Goal: Task Accomplishment & Management: Manage account settings

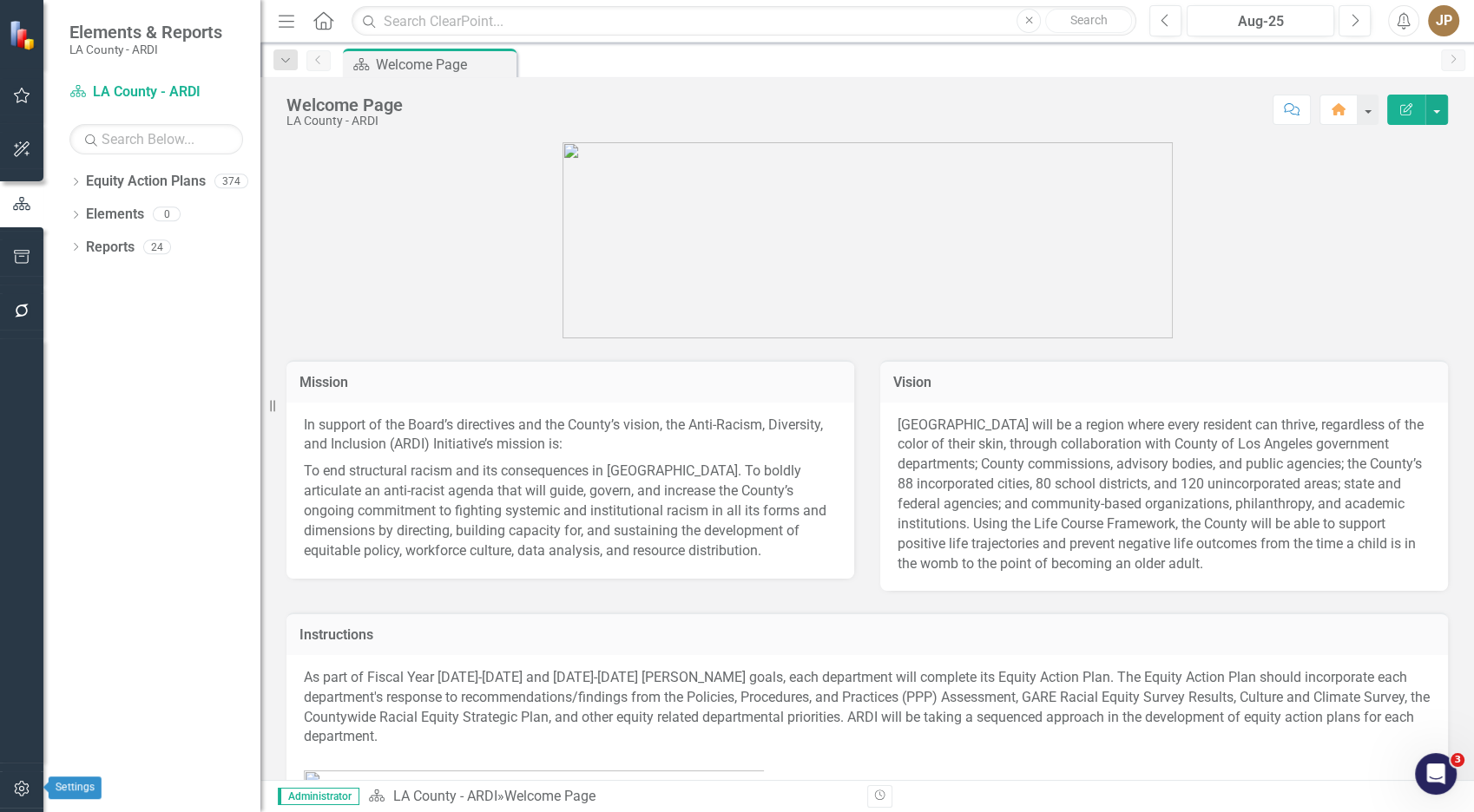
click at [14, 799] on button "button" at bounding box center [22, 790] width 40 height 37
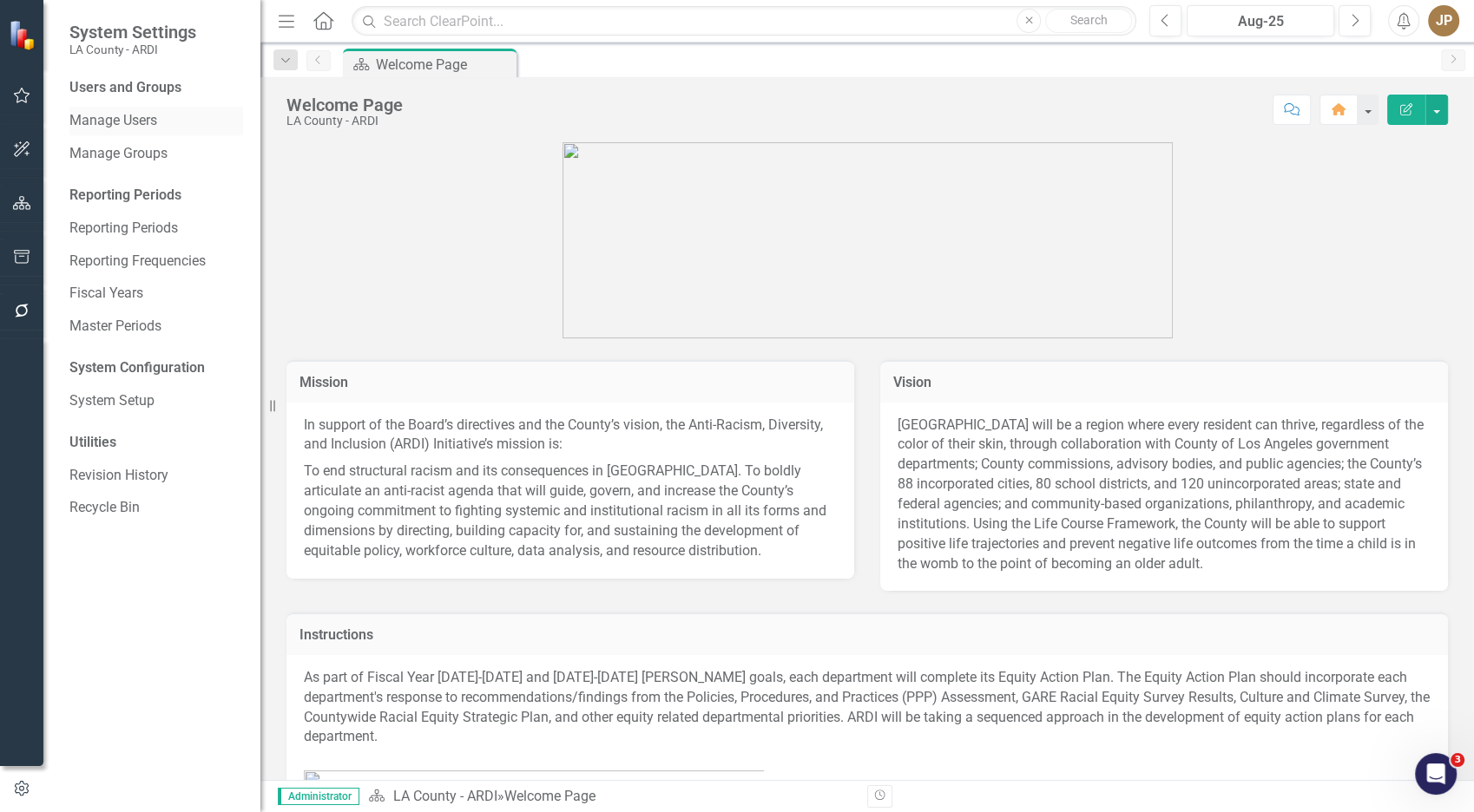
click at [137, 132] on div "Manage Users" at bounding box center [156, 122] width 174 height 29
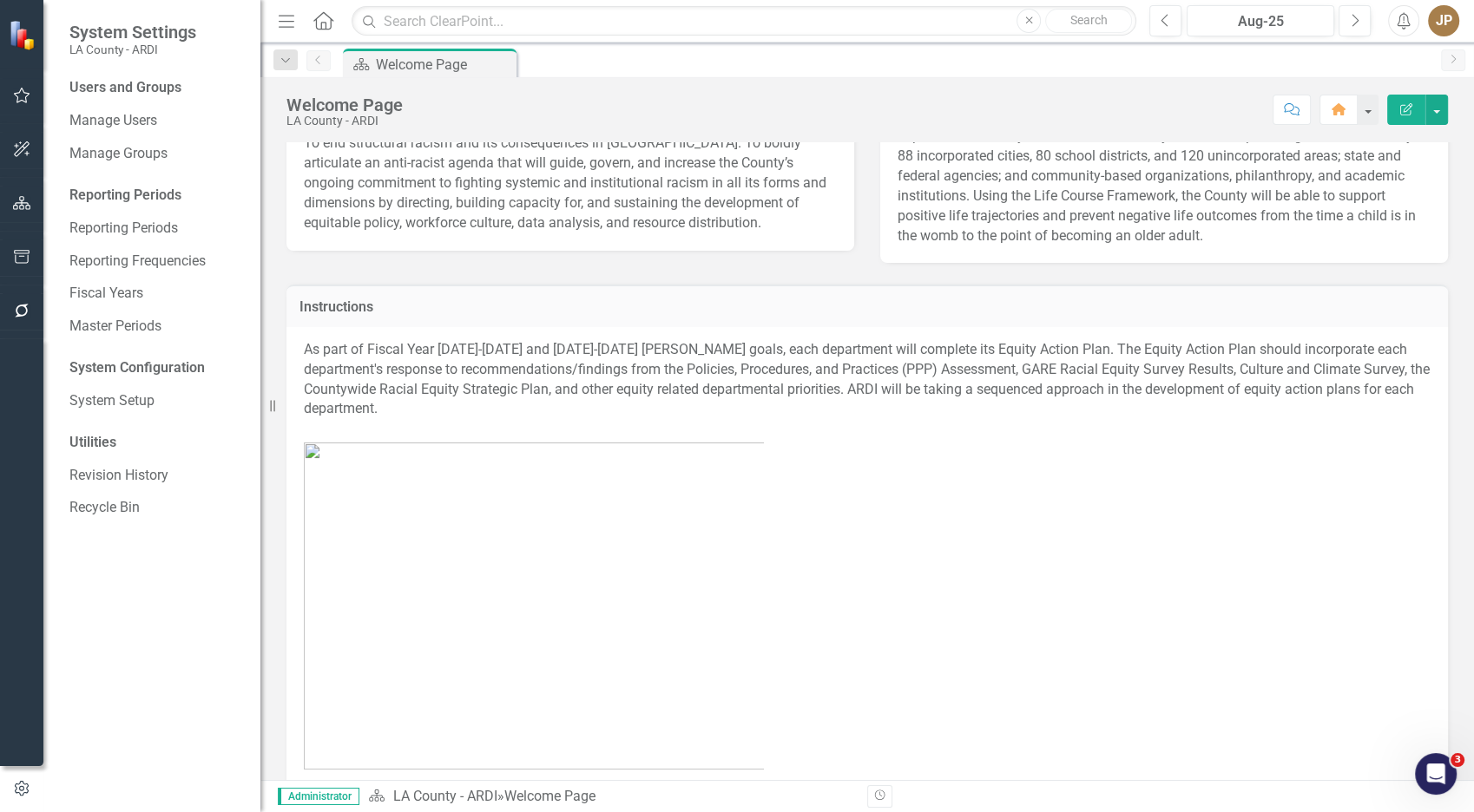
scroll to position [331, 0]
click at [168, 126] on link "Manage Users" at bounding box center [156, 121] width 174 height 20
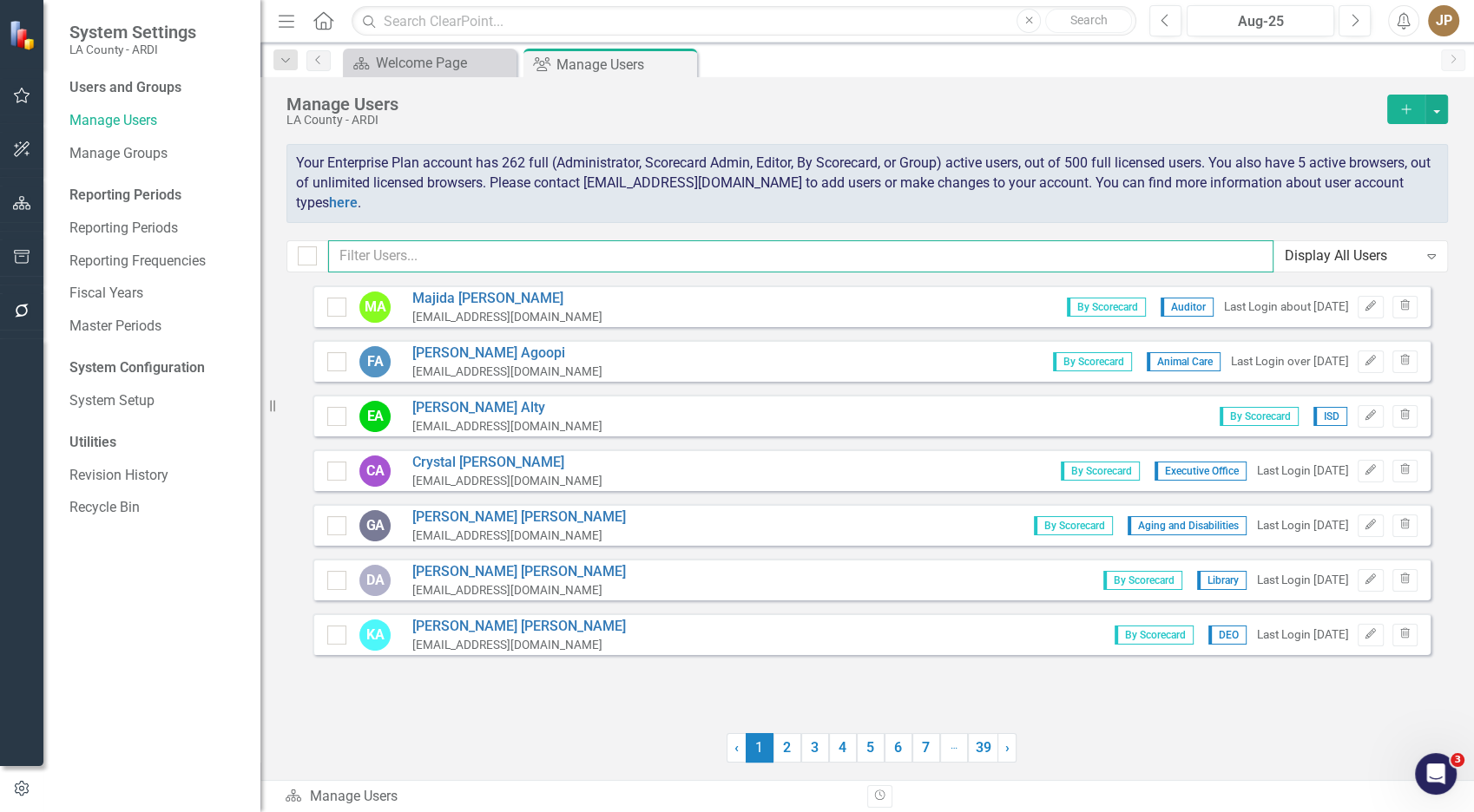
click at [821, 258] on input "text" at bounding box center [801, 256] width 945 height 32
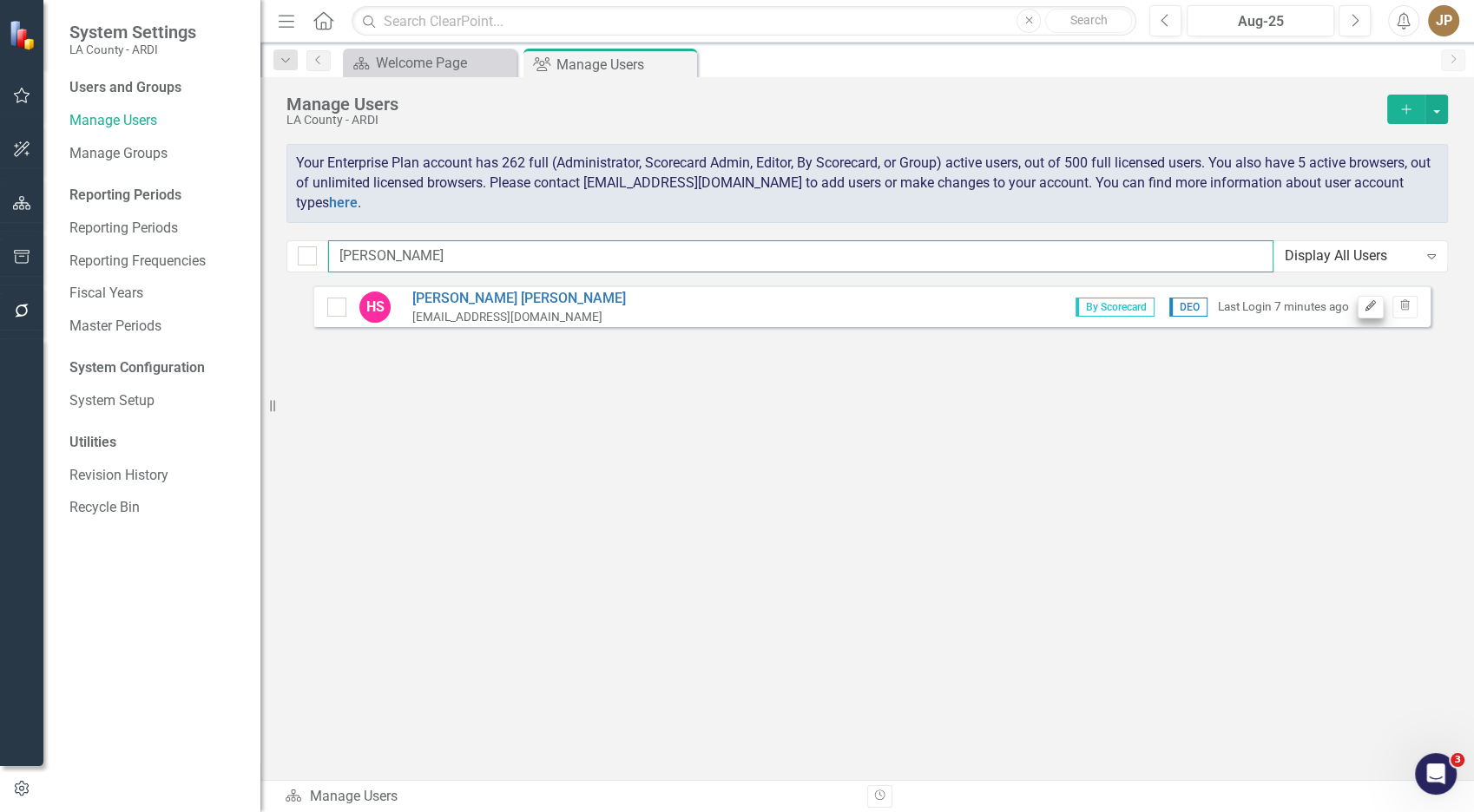
type input "[PERSON_NAME]"
click at [1378, 309] on button "Edit" at bounding box center [1371, 307] width 25 height 22
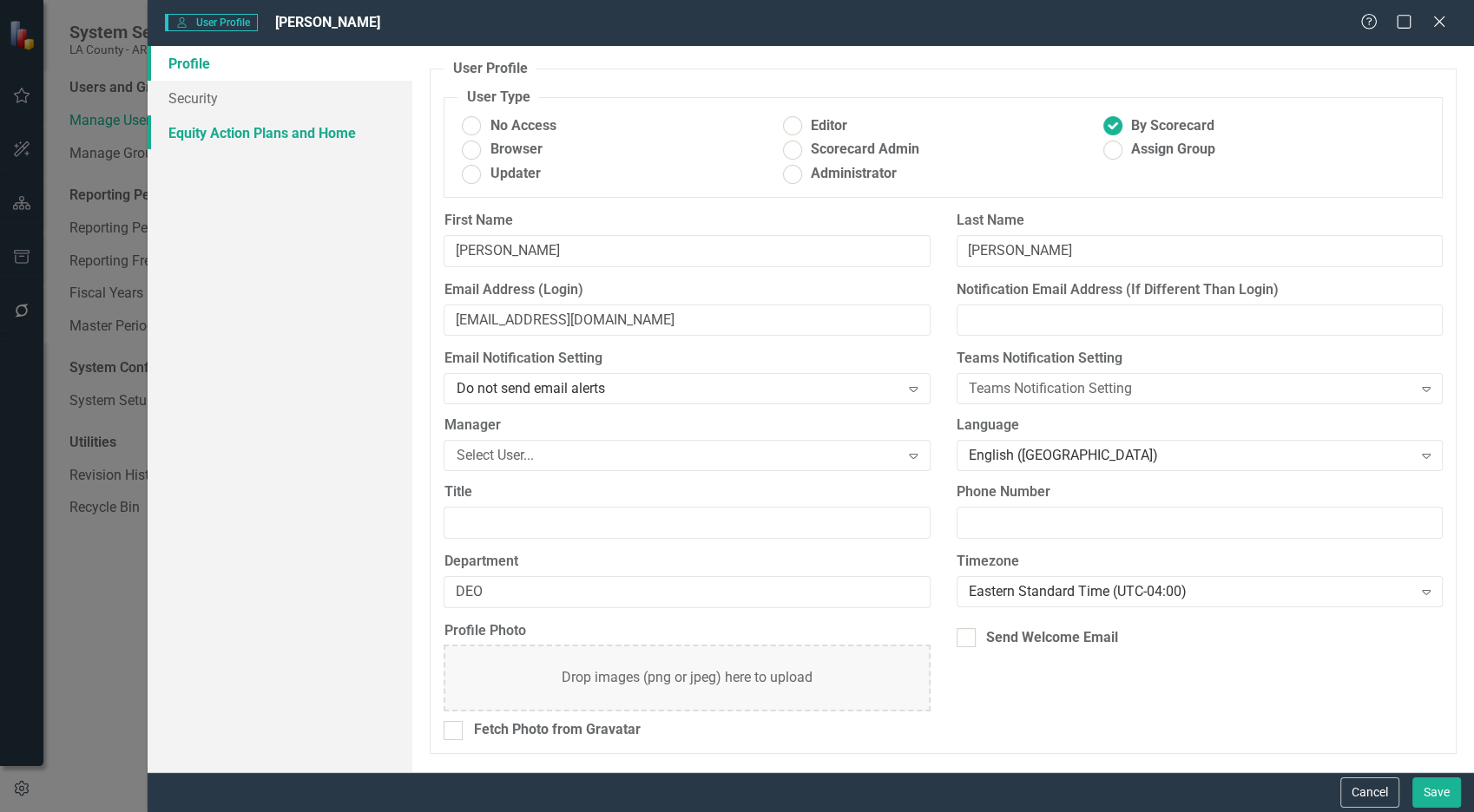
click at [247, 125] on link "Equity Action Plans and Home" at bounding box center [280, 133] width 265 height 35
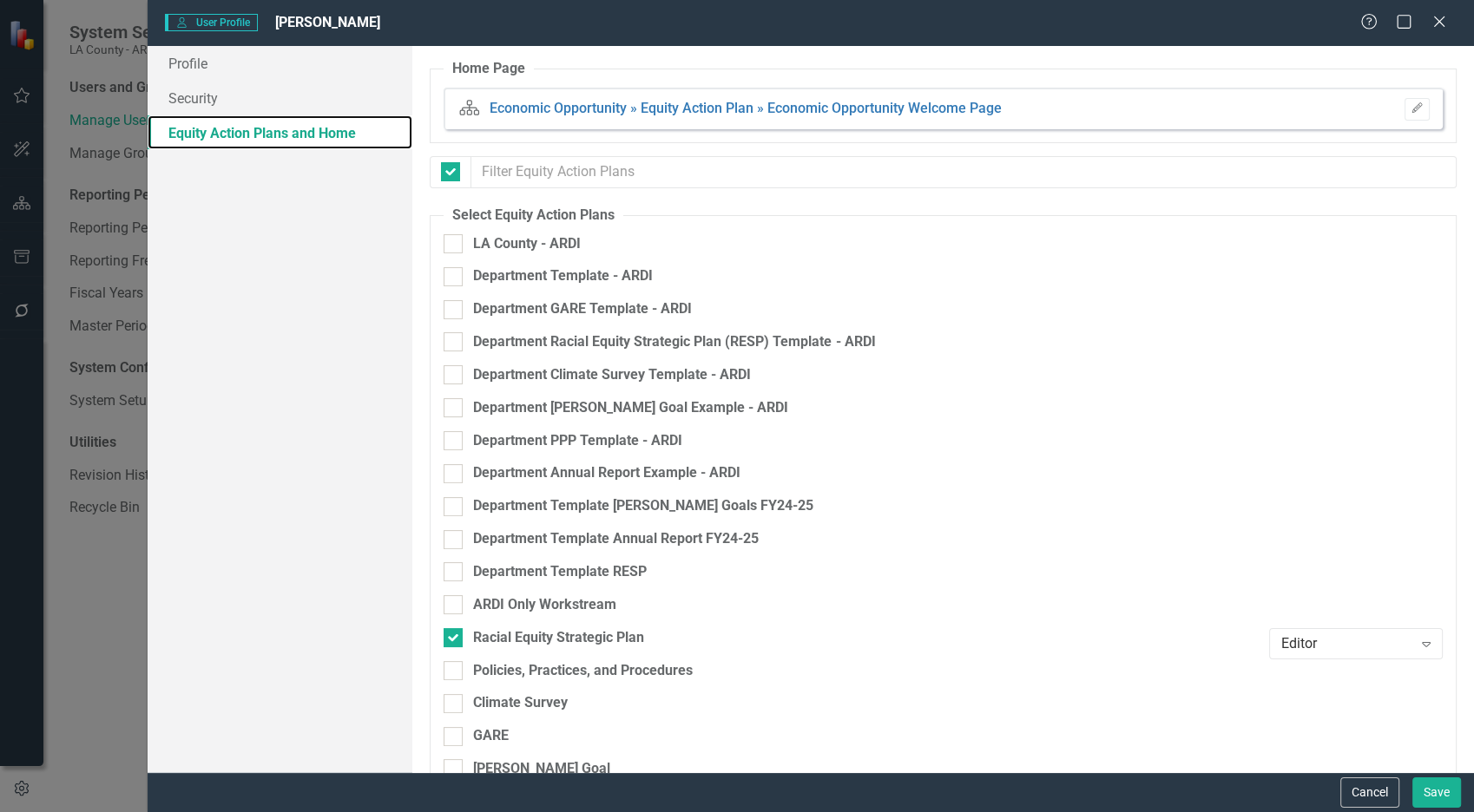
checkbox input "false"
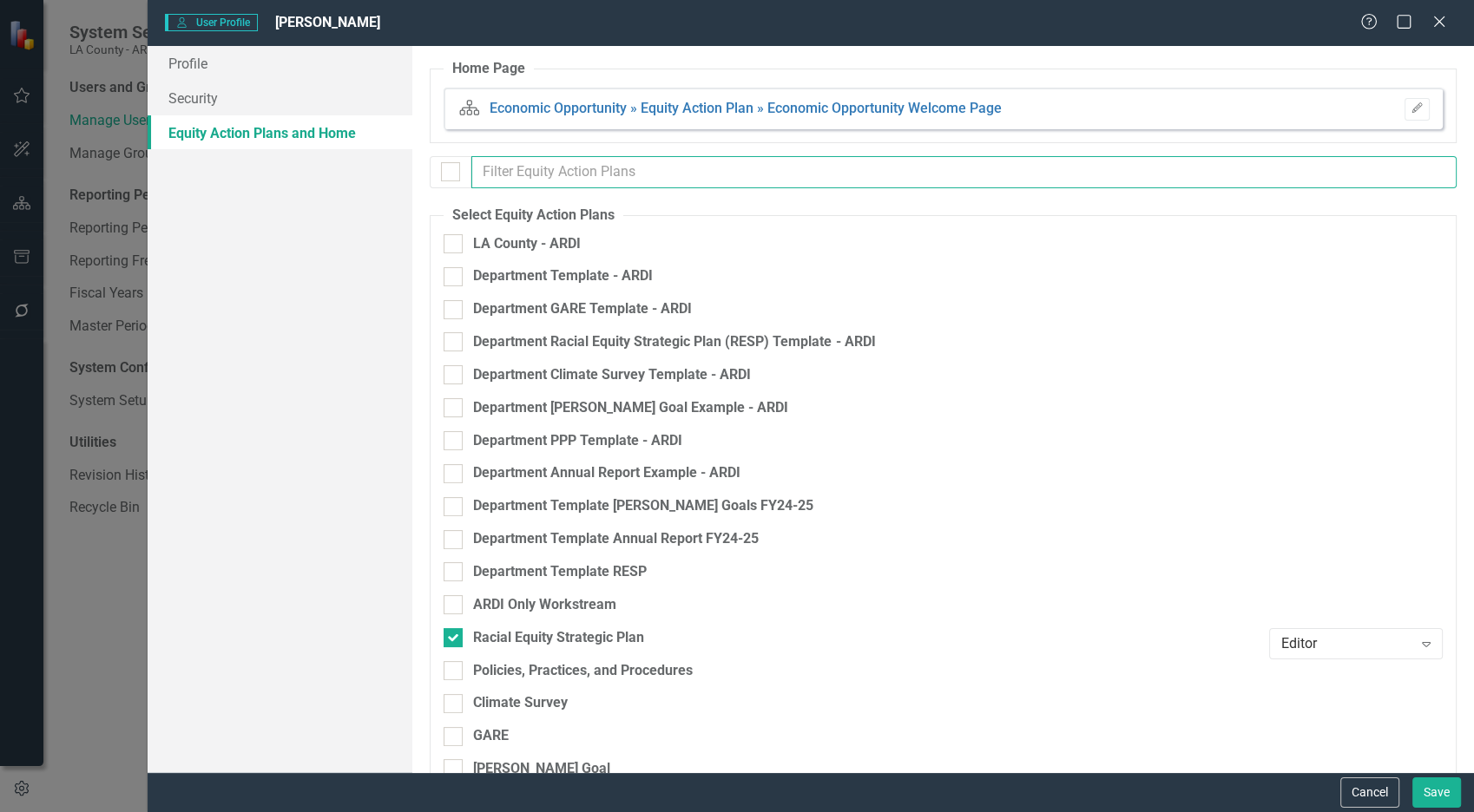
click at [756, 179] on input "text" at bounding box center [965, 172] width 986 height 32
type input "r"
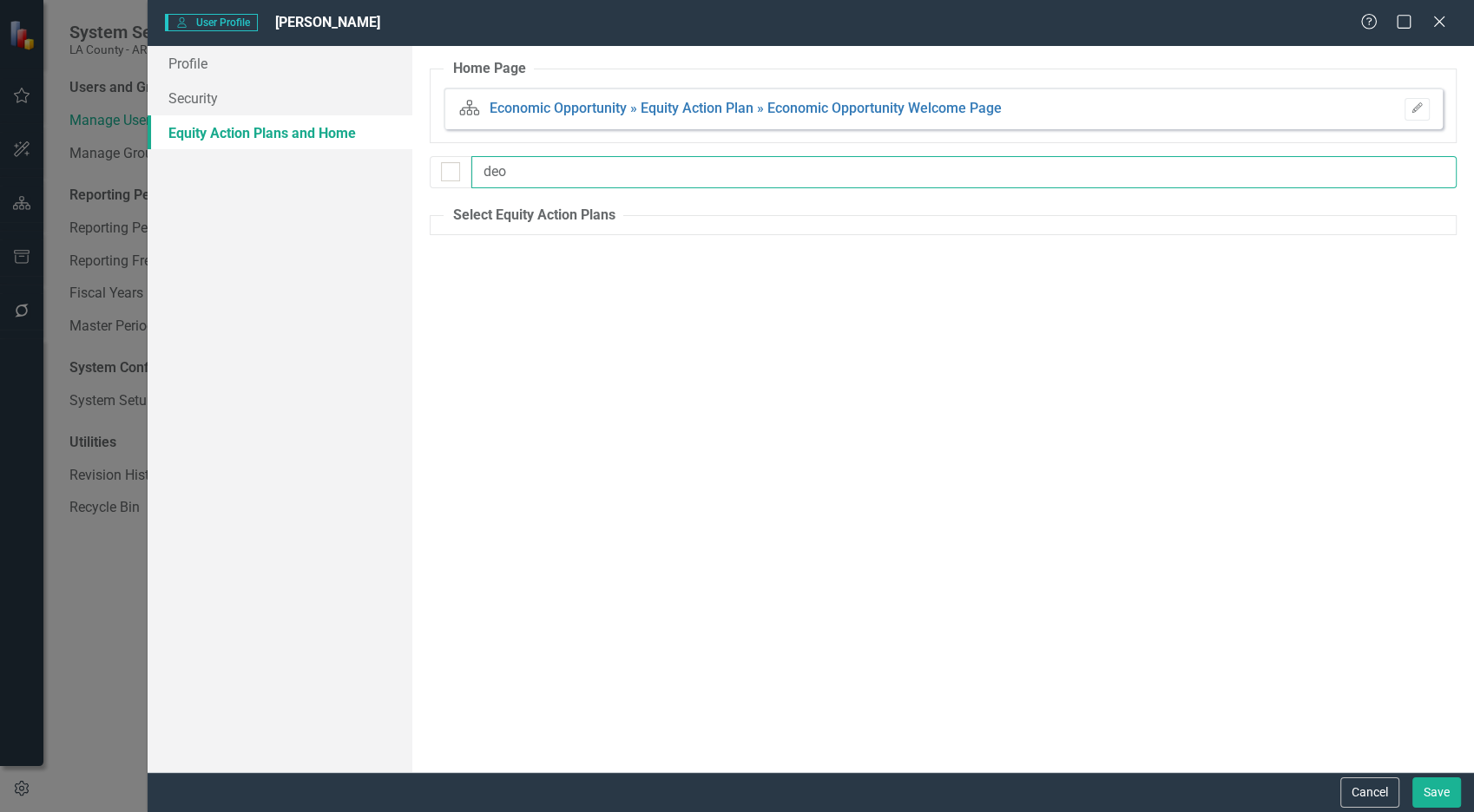
type input "de"
checkbox input "false"
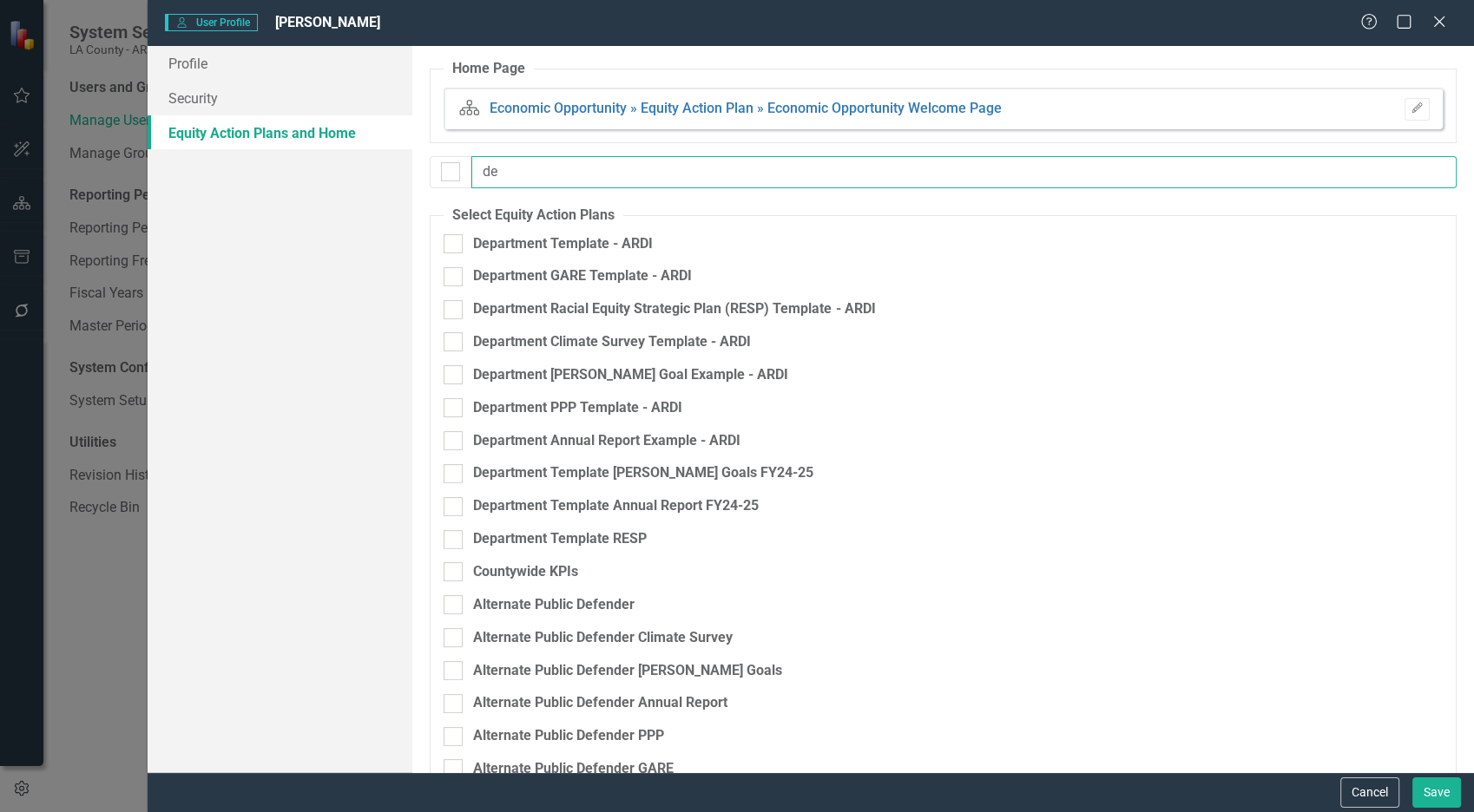
type input "d"
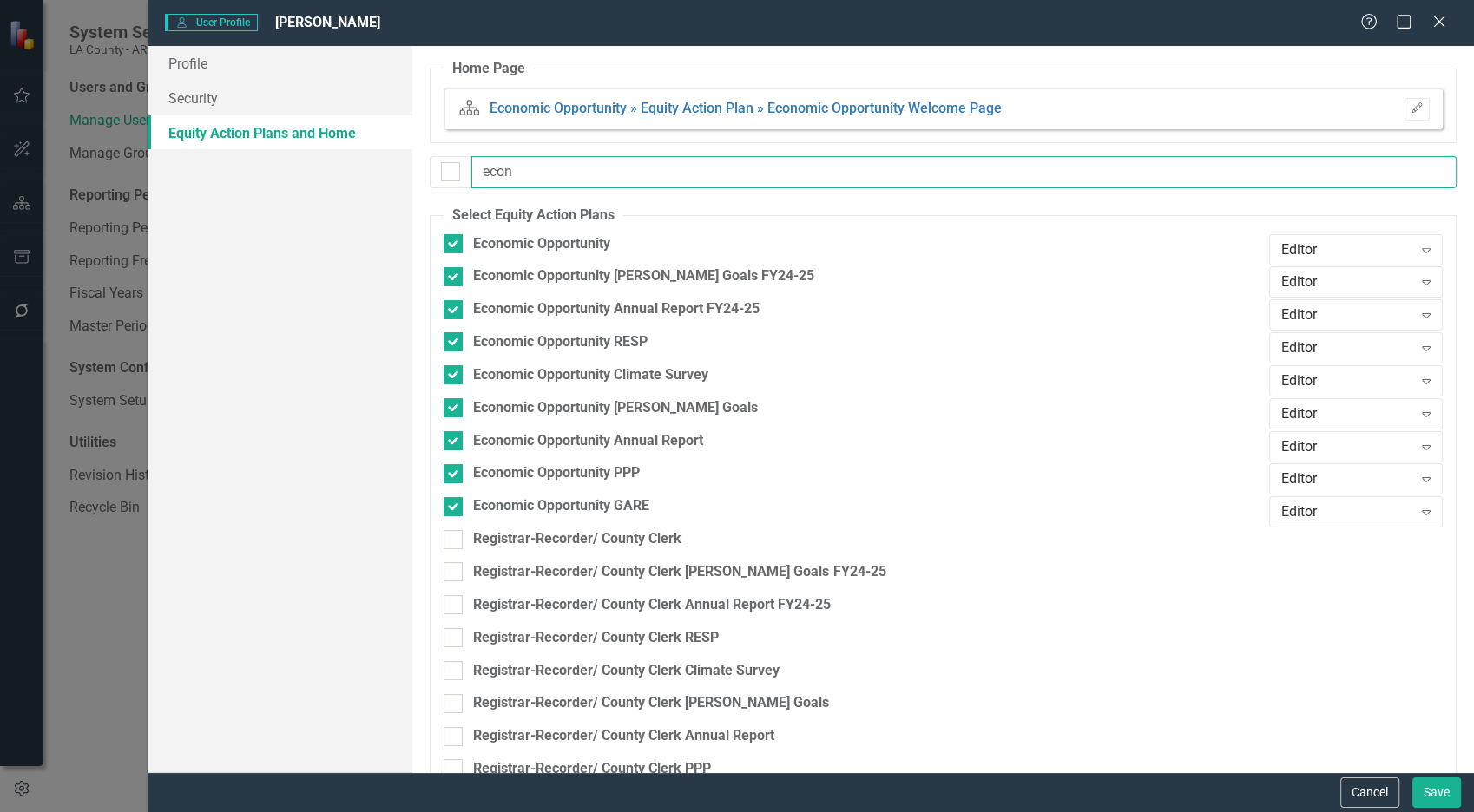
type input "econo"
checkbox input "true"
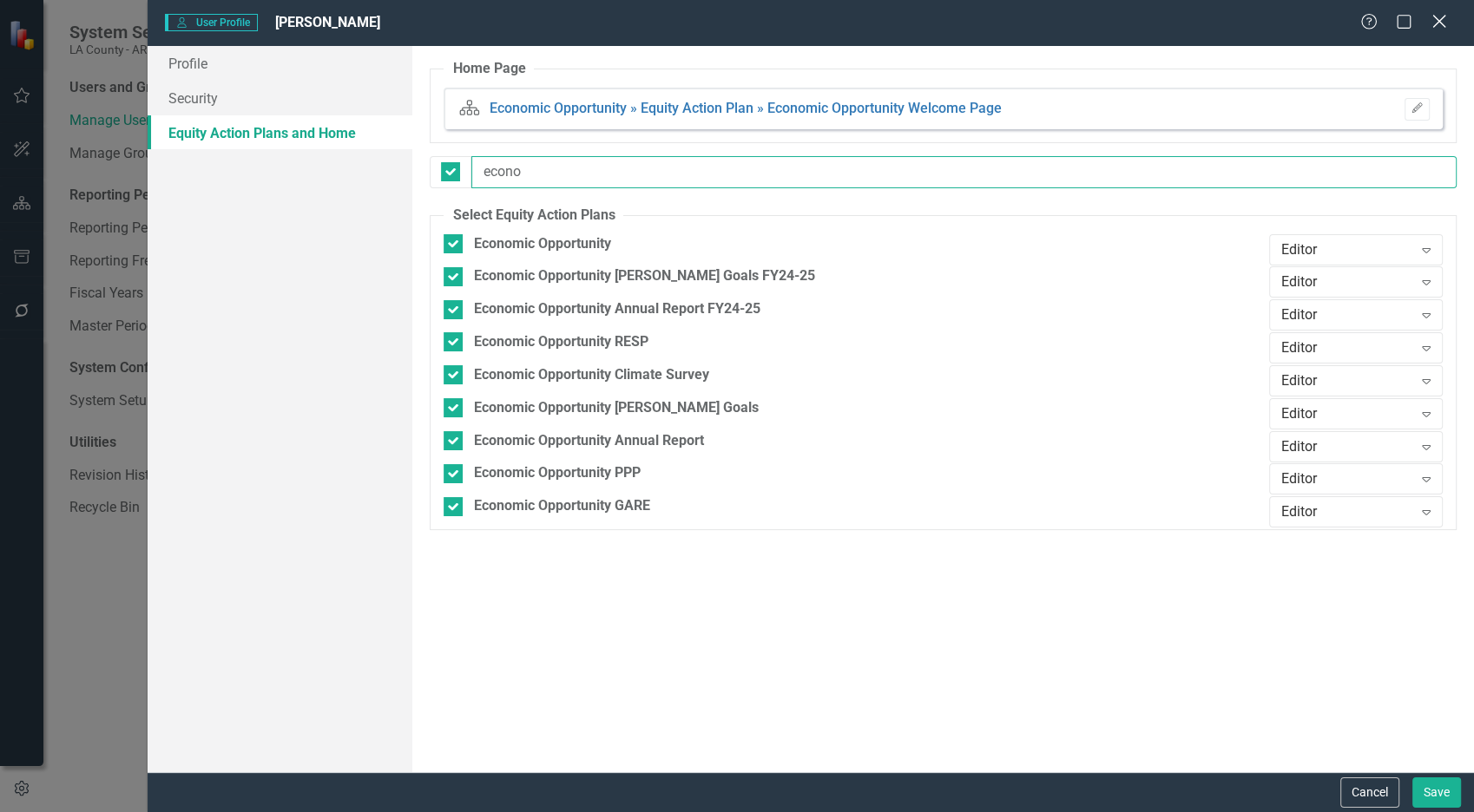
type input "econo"
click at [1443, 17] on icon at bounding box center [1439, 21] width 14 height 14
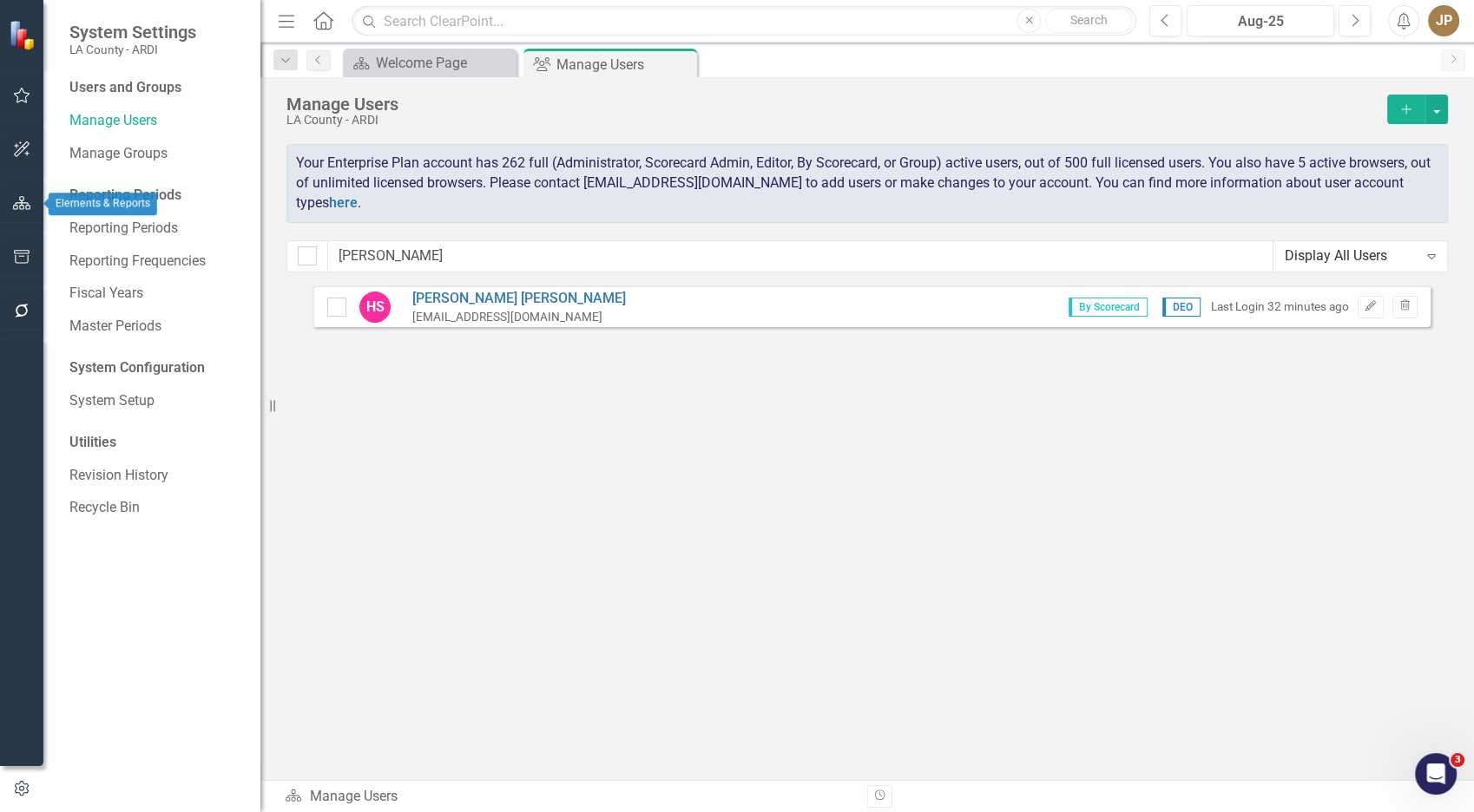
click at [14, 210] on button "button" at bounding box center [22, 204] width 40 height 37
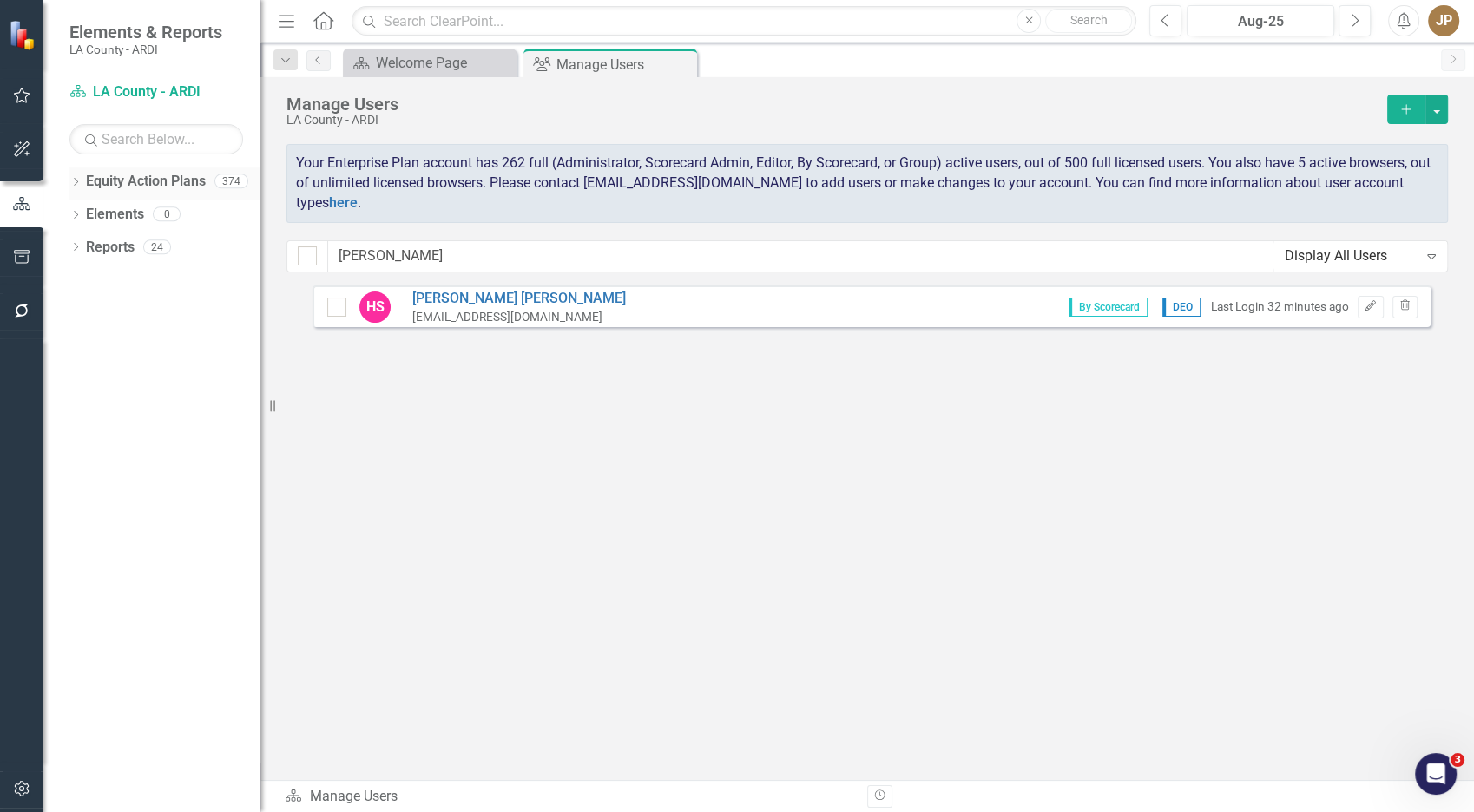
click at [139, 186] on link "Equity Action Plans" at bounding box center [146, 181] width 120 height 20
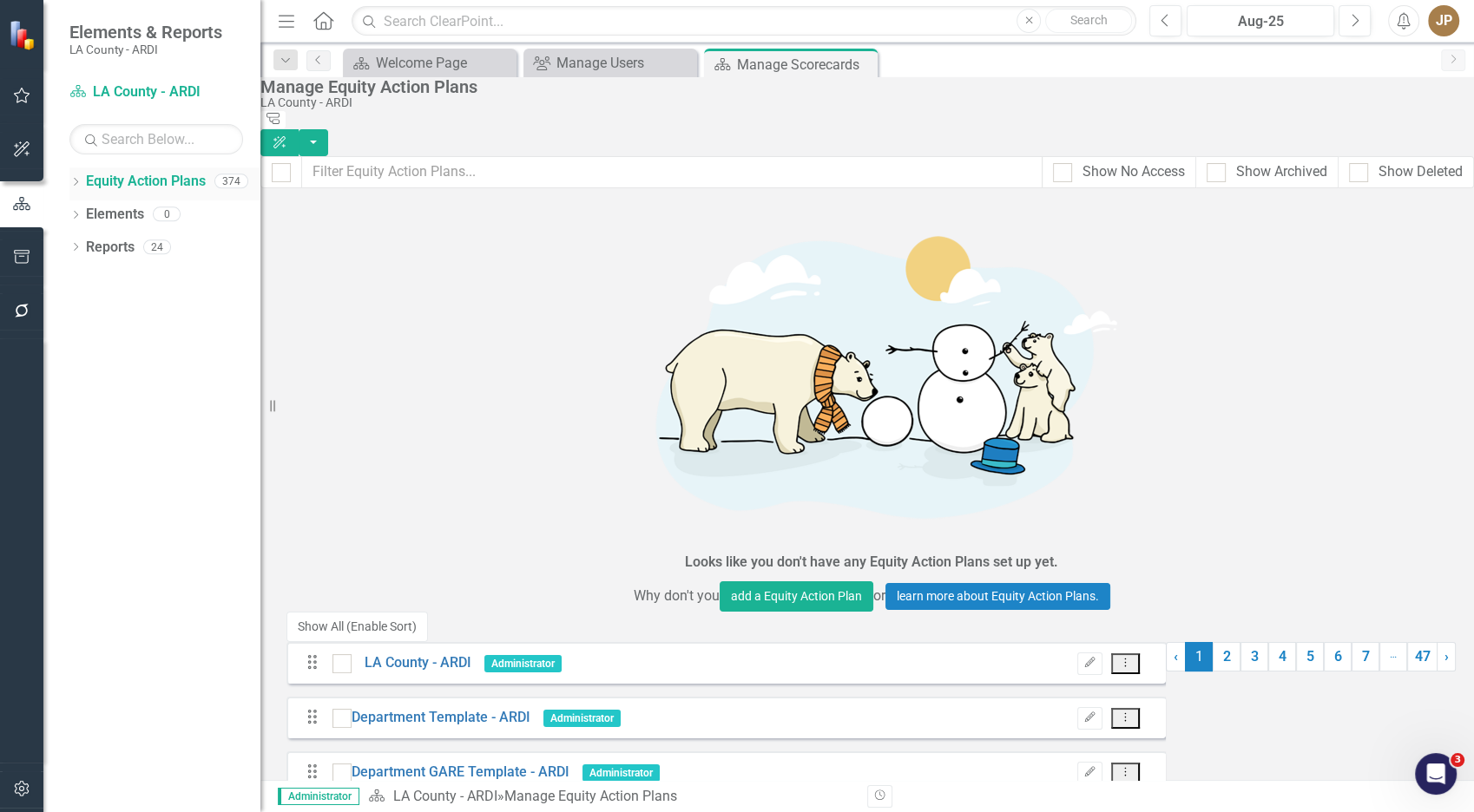
click at [77, 177] on div "Dropdown" at bounding box center [75, 183] width 13 height 14
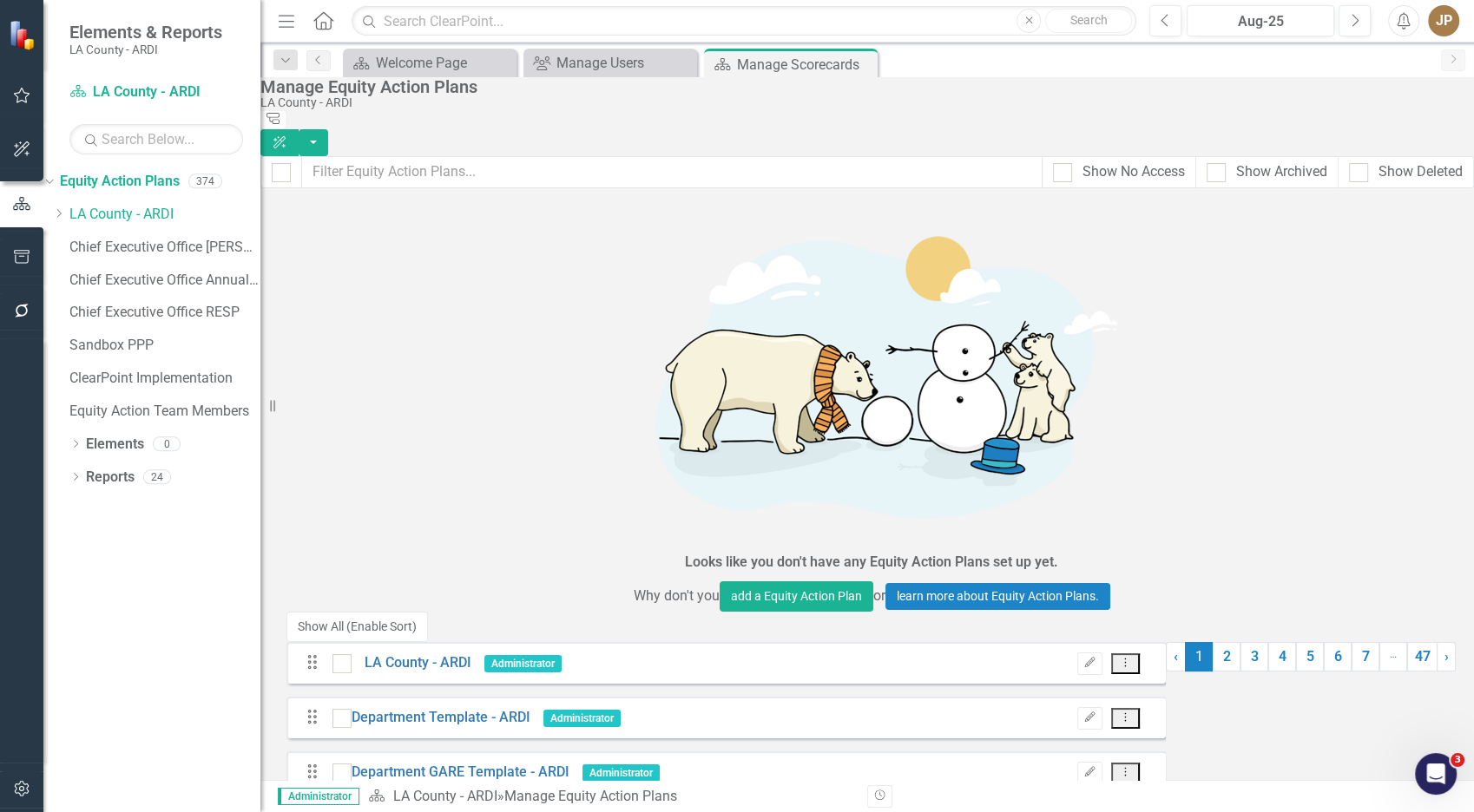
click at [62, 213] on icon at bounding box center [59, 213] width 5 height 9
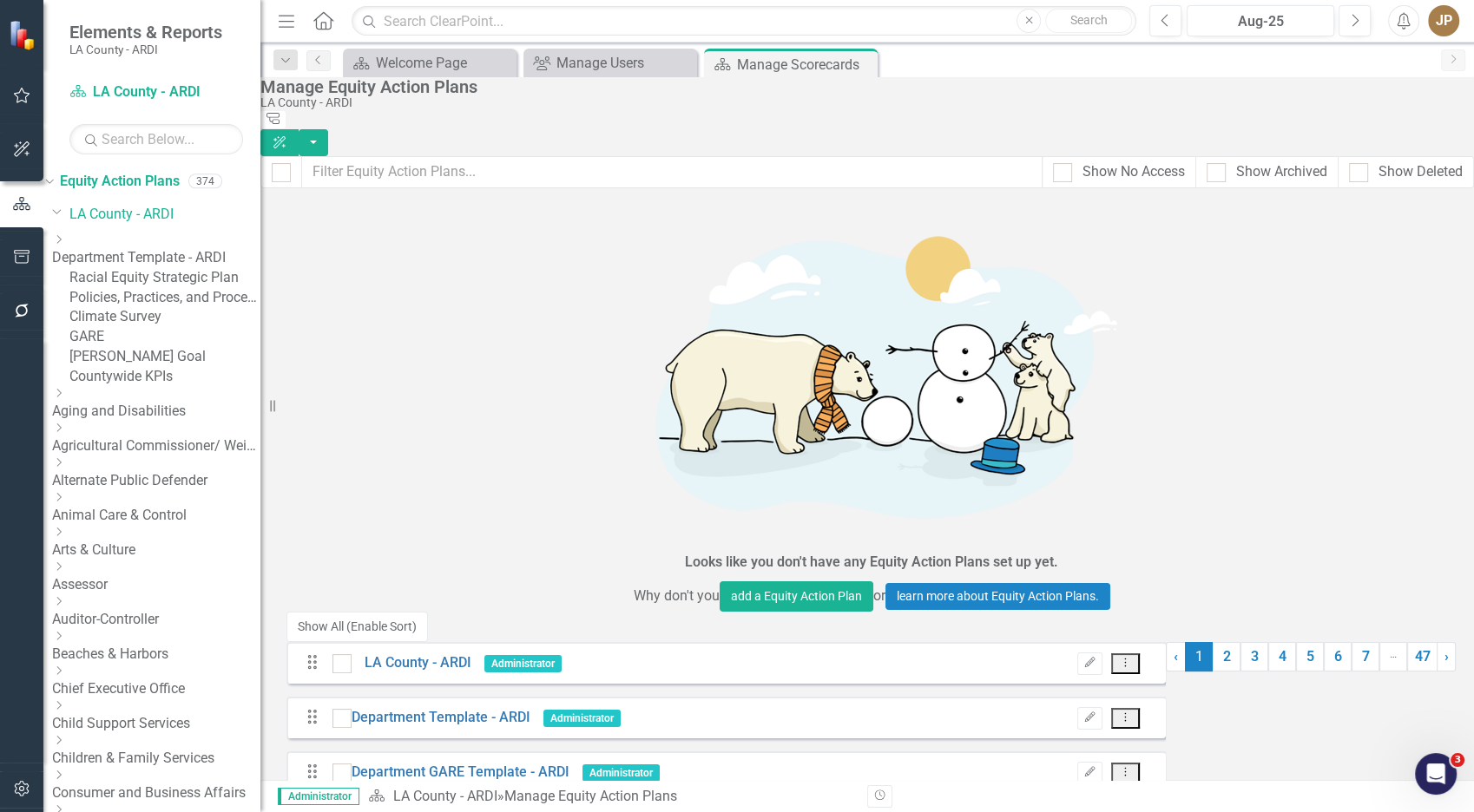
click at [66, 245] on icon "Dropdown" at bounding box center [59, 239] width 14 height 11
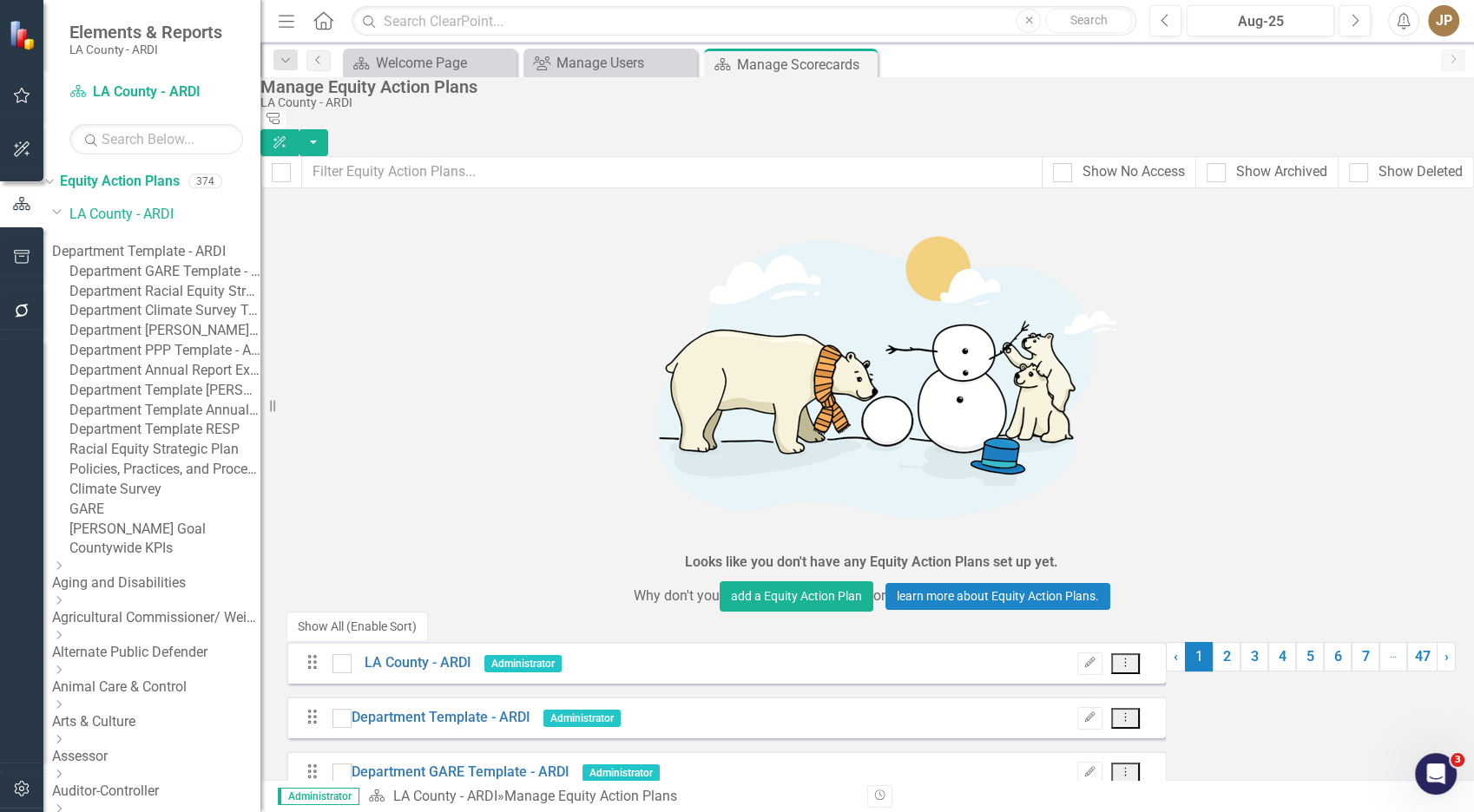
click at [148, 146] on icon "Dropdown" at bounding box center [152, 140] width 11 height 14
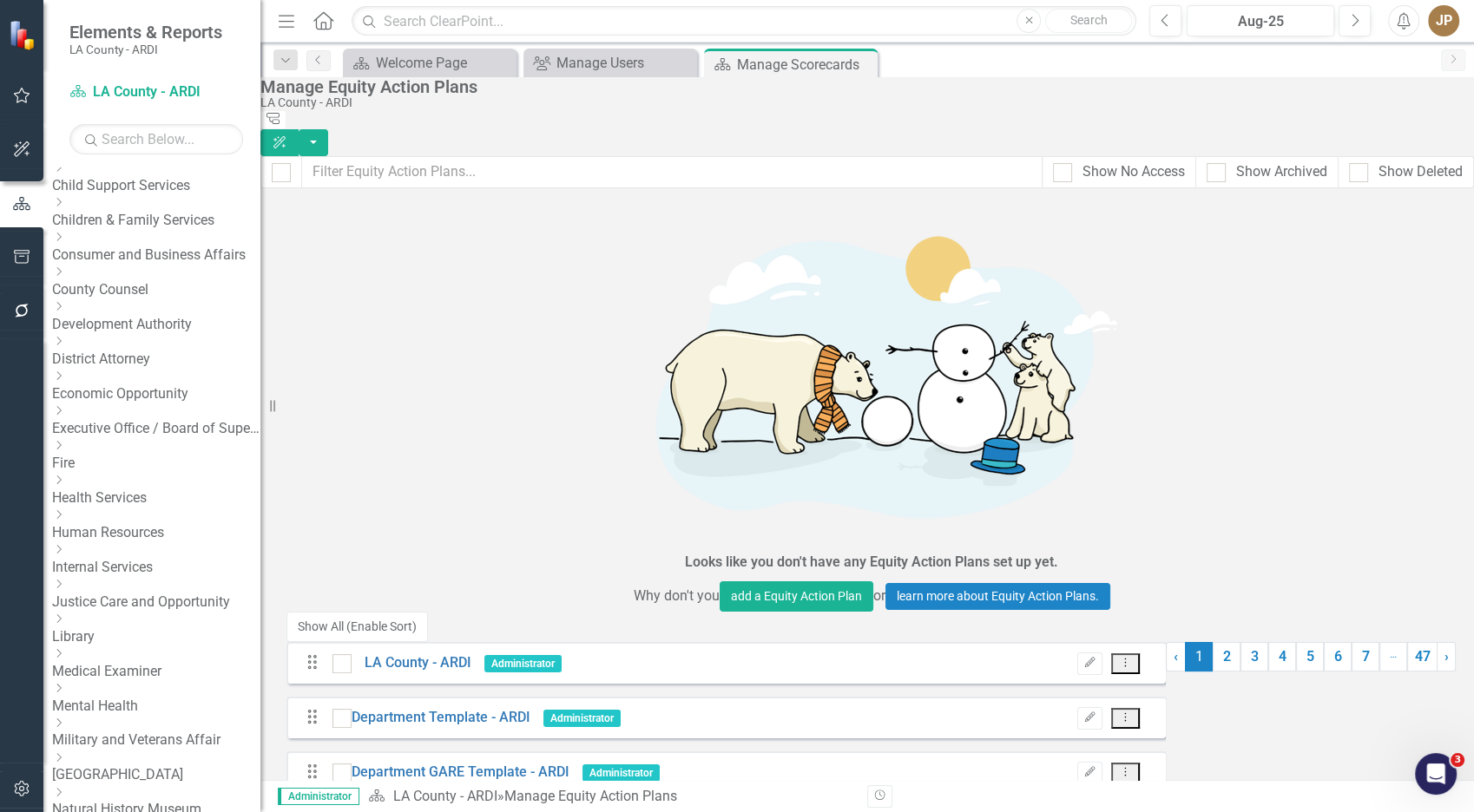
scroll to position [540, 0]
click at [134, 473] on link "Fire" at bounding box center [156, 462] width 208 height 20
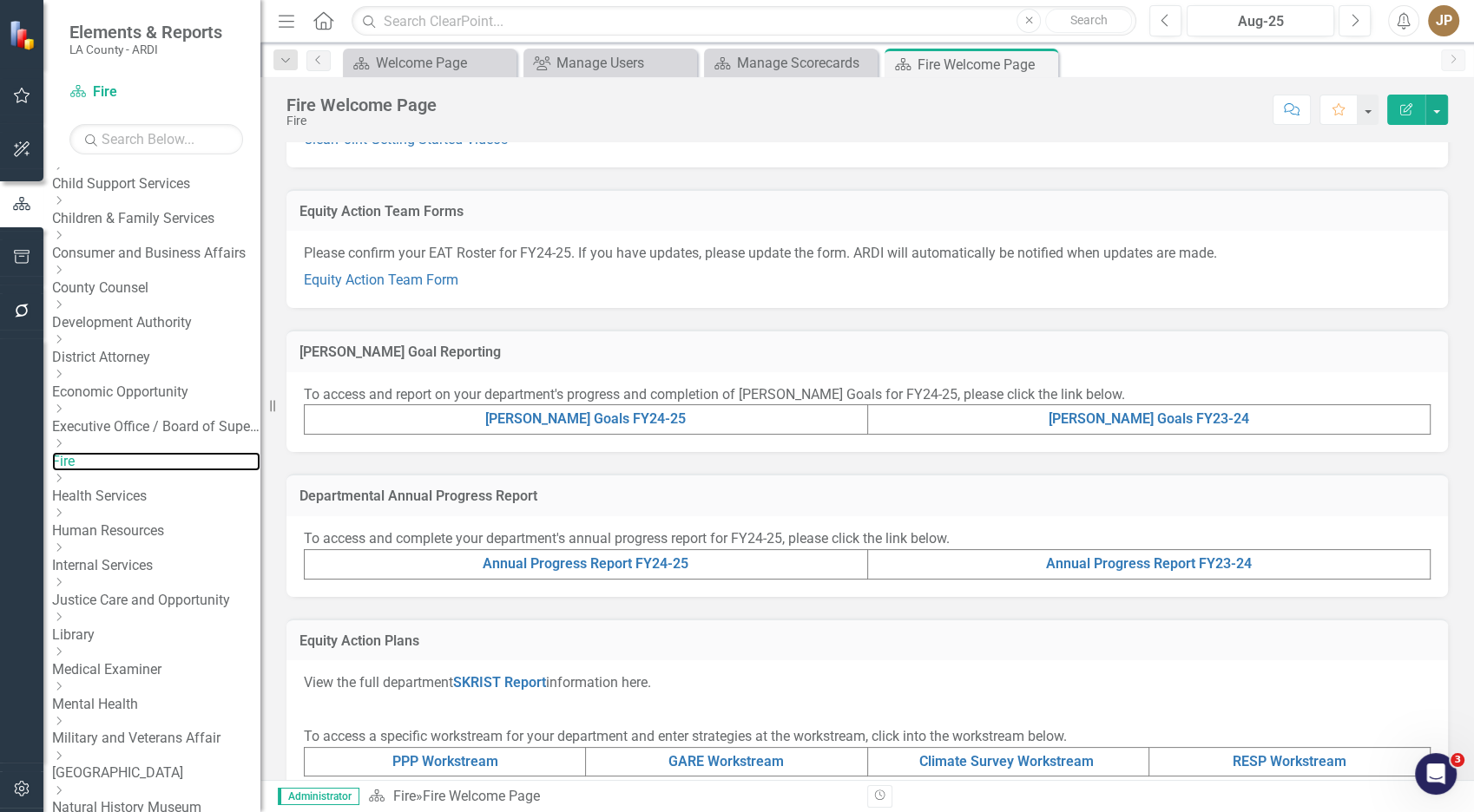
scroll to position [193, 0]
click at [448, 284] on link "Equity Action Team Form" at bounding box center [381, 282] width 154 height 16
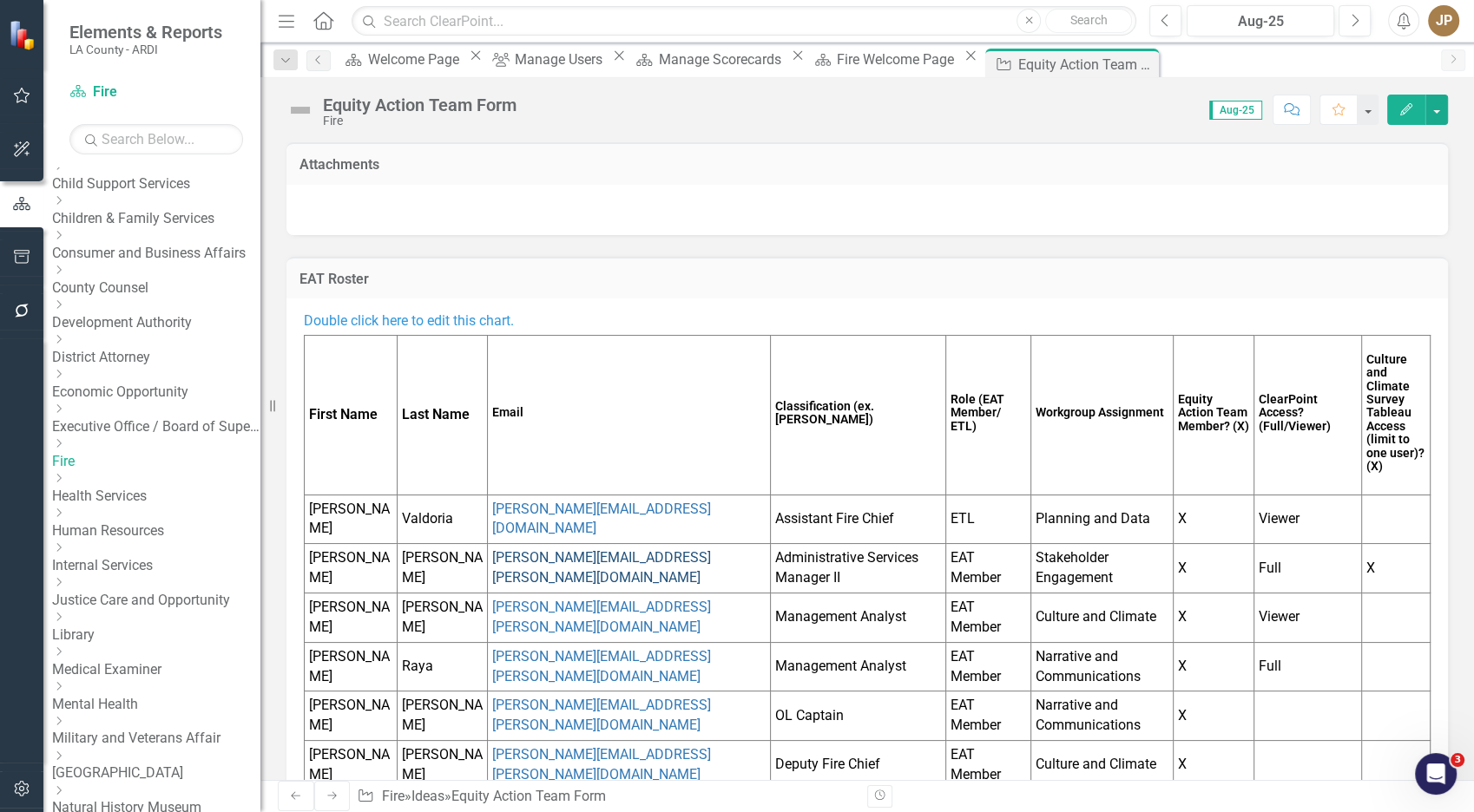
click at [672, 551] on link "[PERSON_NAME][EMAIL_ADDRESS][PERSON_NAME][DOMAIN_NAME]" at bounding box center [601, 568] width 219 height 37
click at [672, 550] on tbody "First Name Last Name Email Classification (ex. [PERSON_NAME]) Role (EAT Member/…" at bounding box center [867, 636] width 1126 height 603
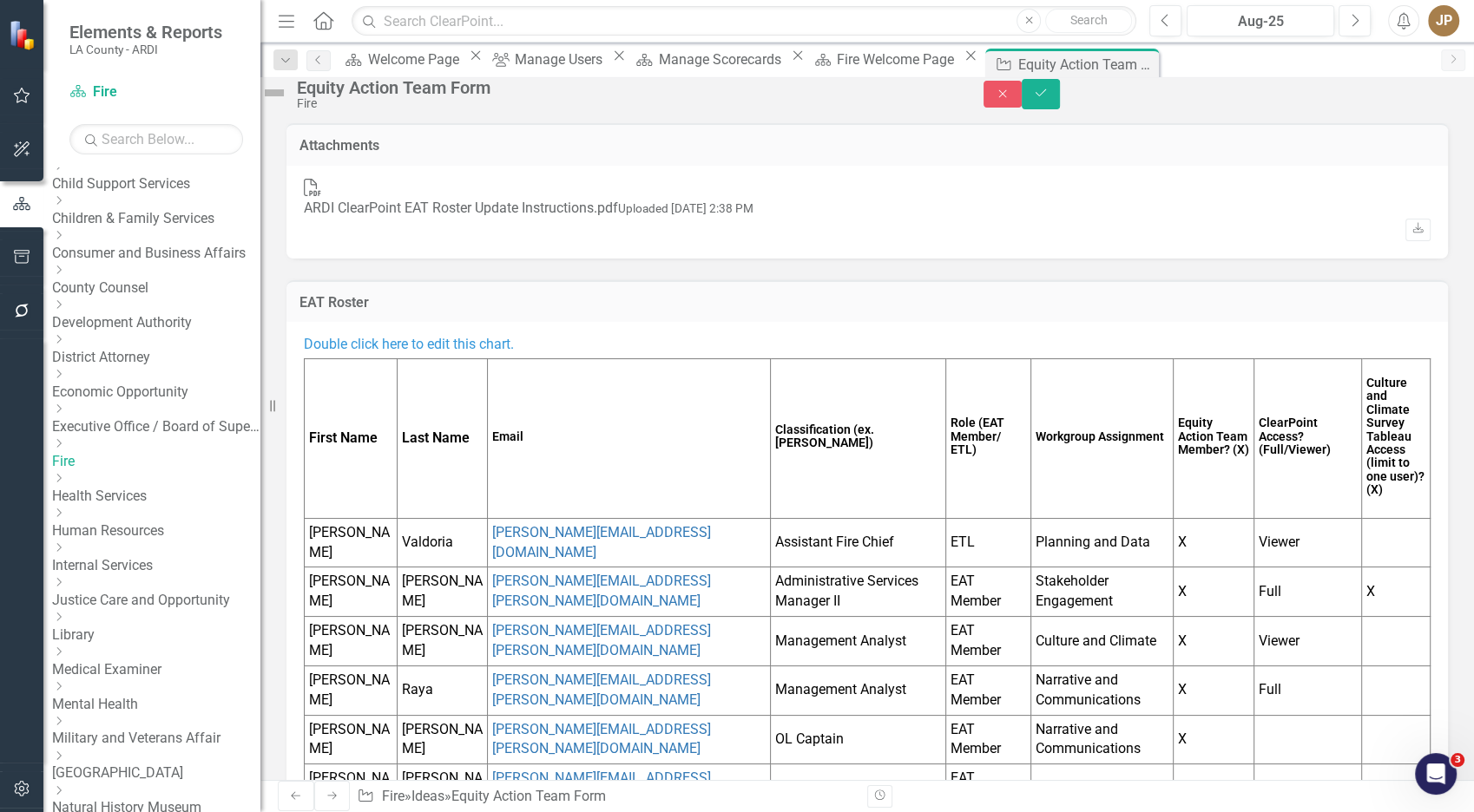
click at [782, 423] on td "Classification (ex. [PERSON_NAME])" at bounding box center [858, 440] width 176 height 160
click at [733, 430] on td "Email" at bounding box center [629, 440] width 283 height 160
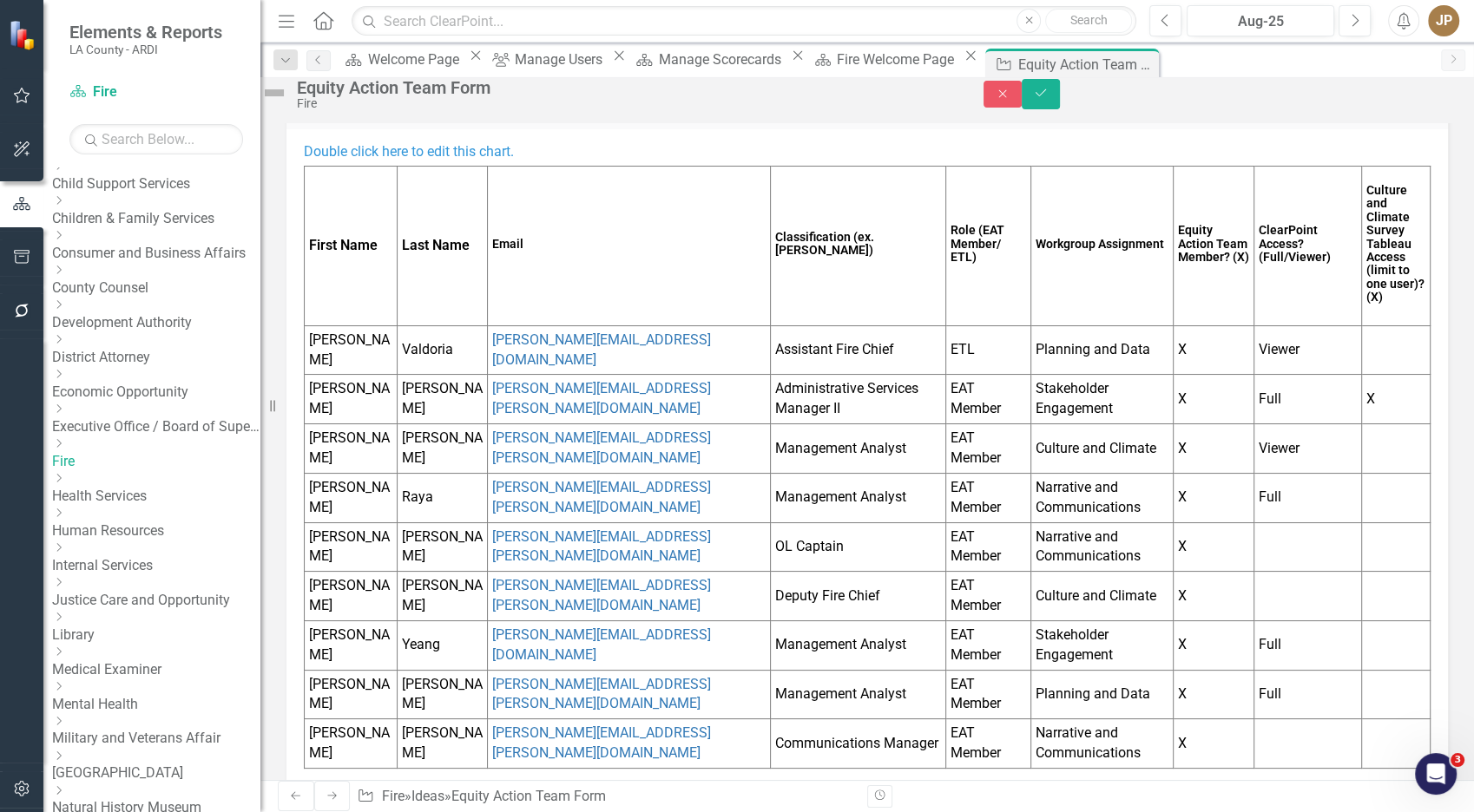
click at [557, 231] on td "Email" at bounding box center [629, 247] width 283 height 160
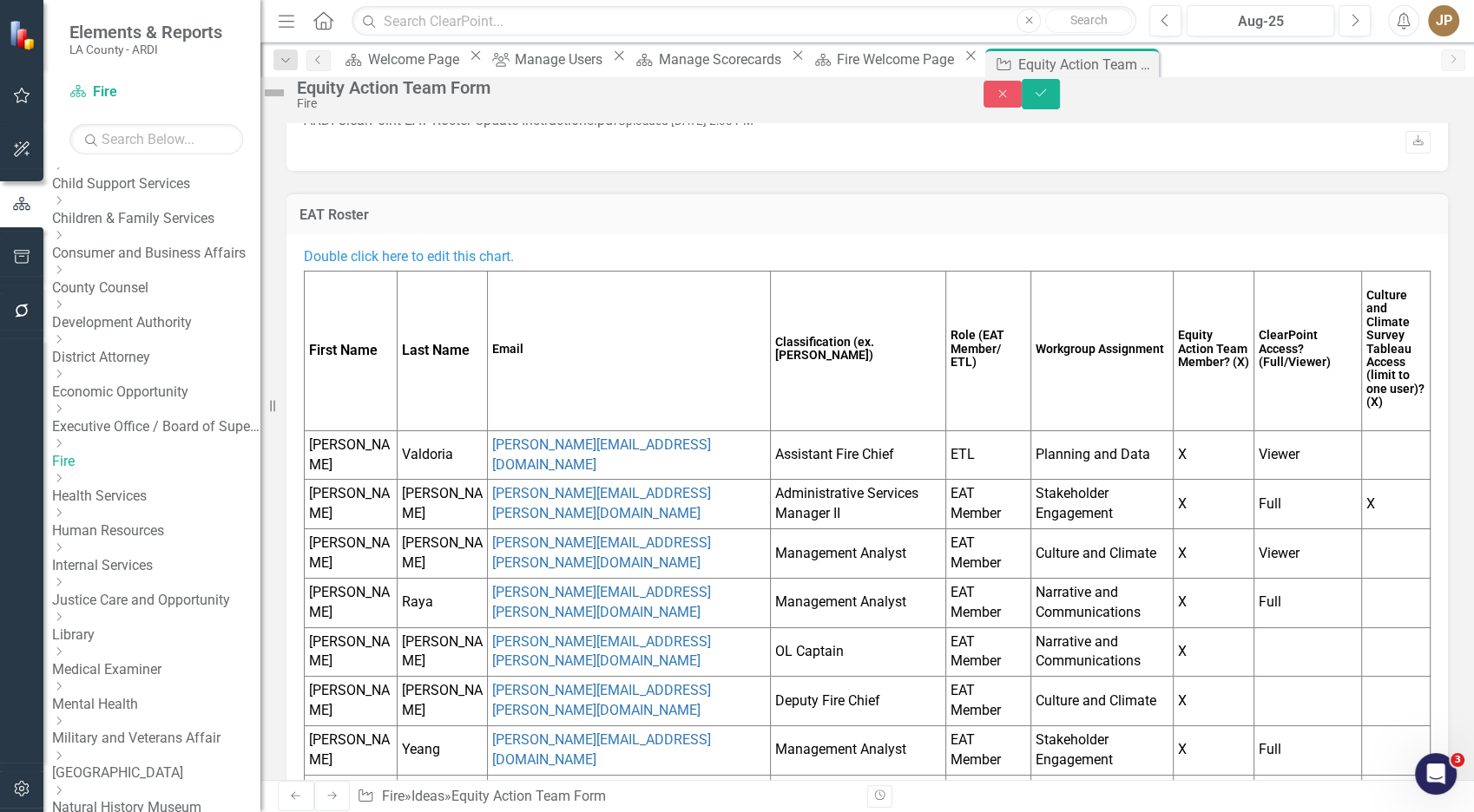
scroll to position [75, 0]
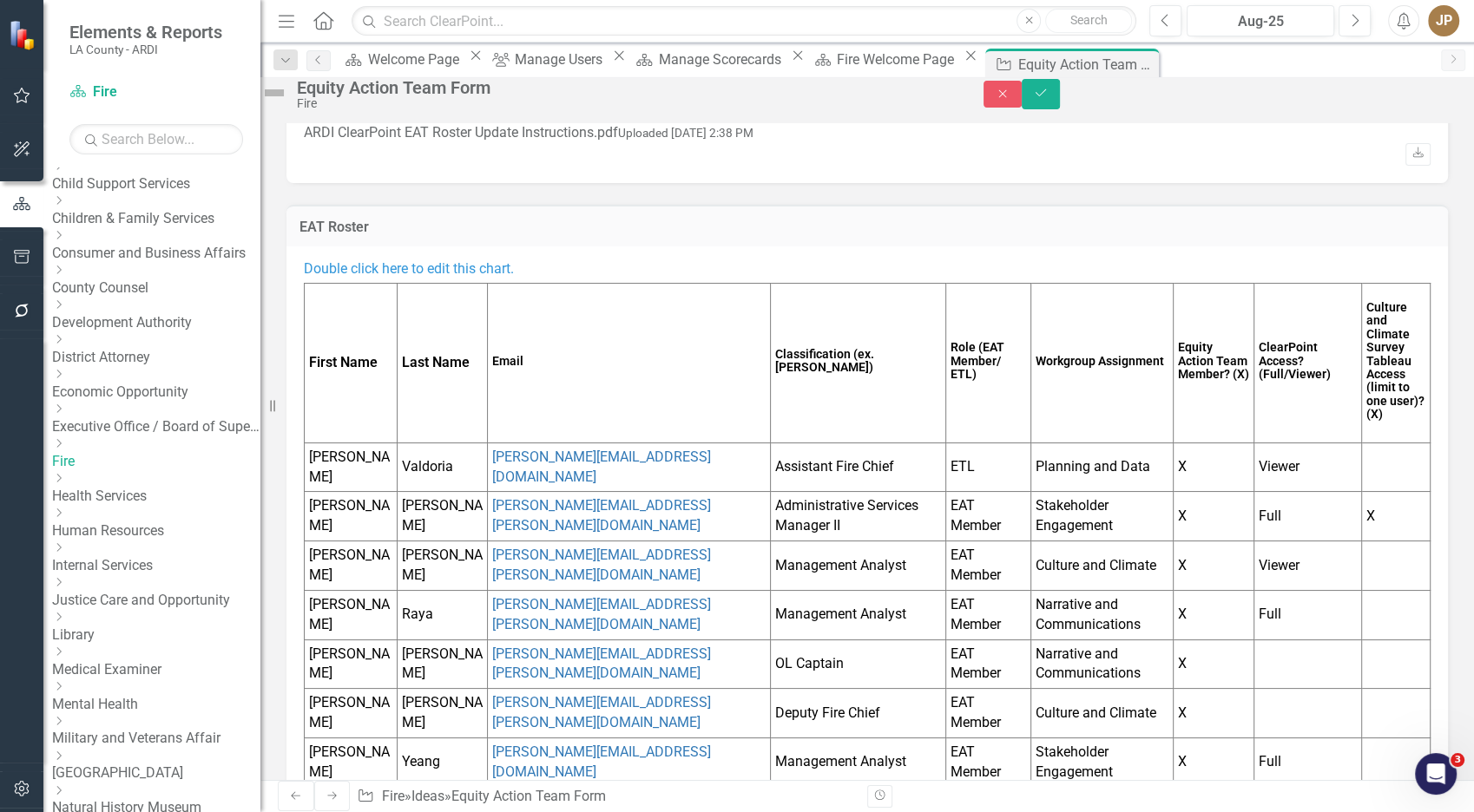
click at [527, 365] on h6 "Email" at bounding box center [628, 362] width 273 height 14
click at [526, 365] on h6 "Email" at bounding box center [628, 362] width 273 height 14
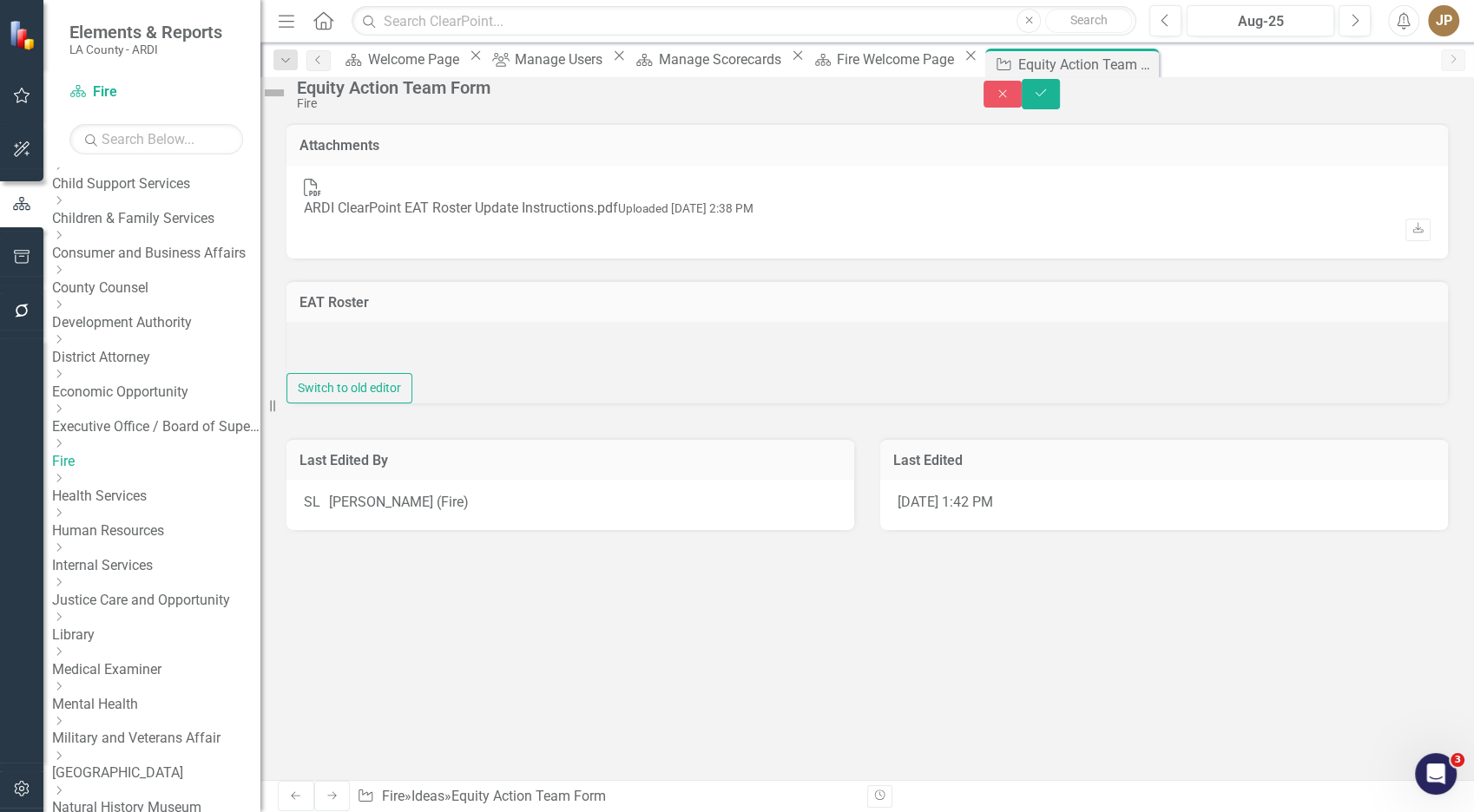
scroll to position [0, 0]
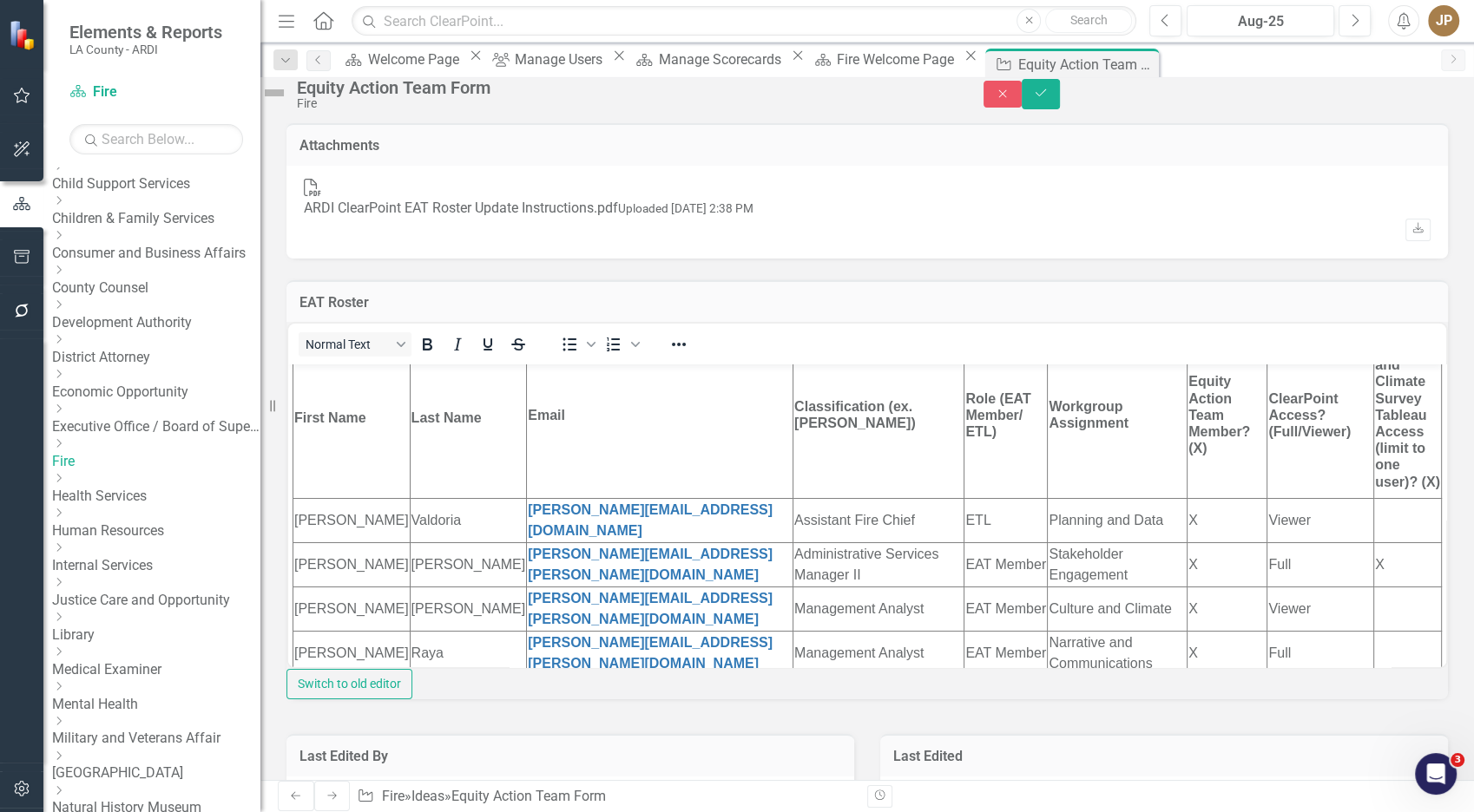
click at [452, 473] on td "Last Name" at bounding box center [469, 420] width 118 height 160
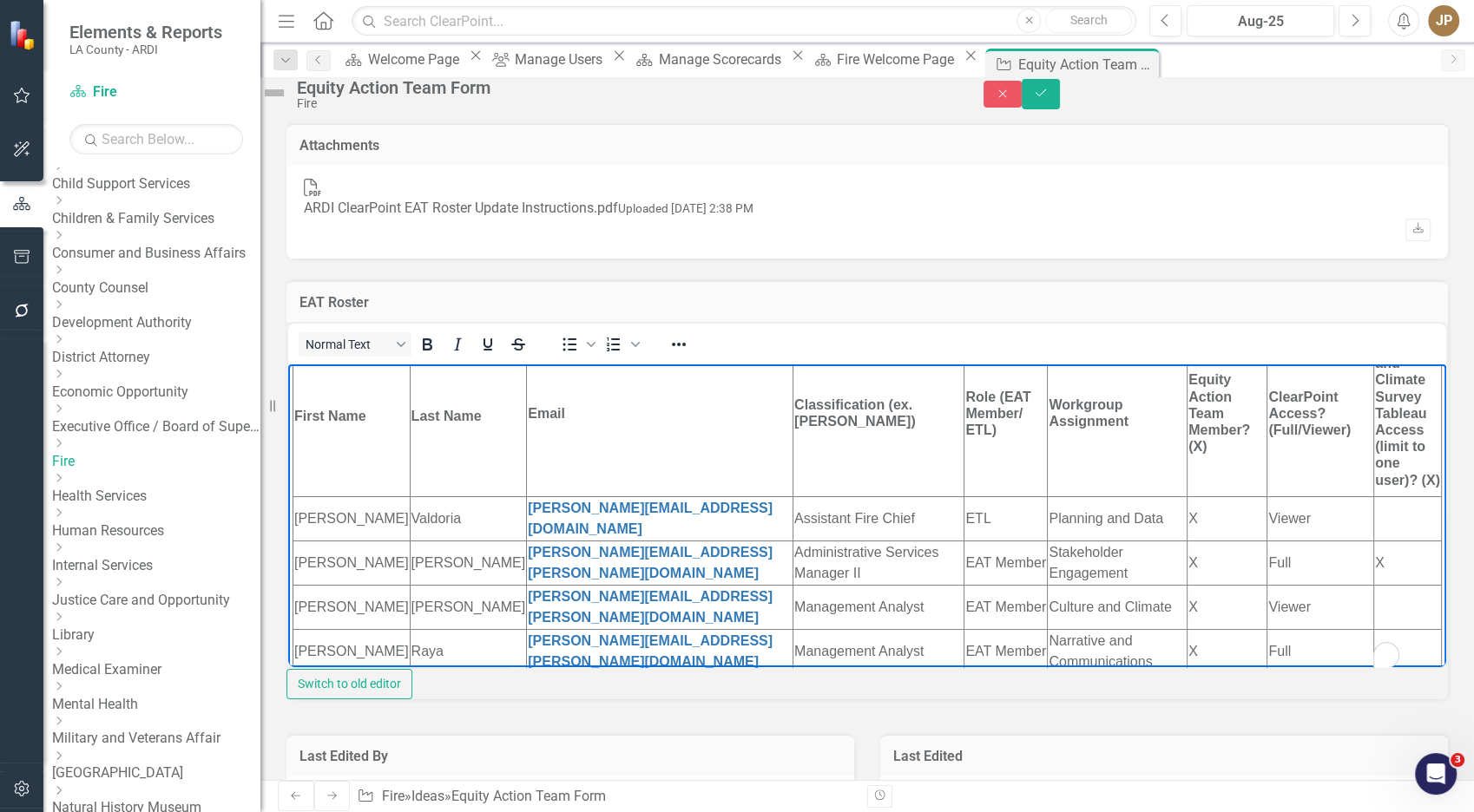
scroll to position [68, 0]
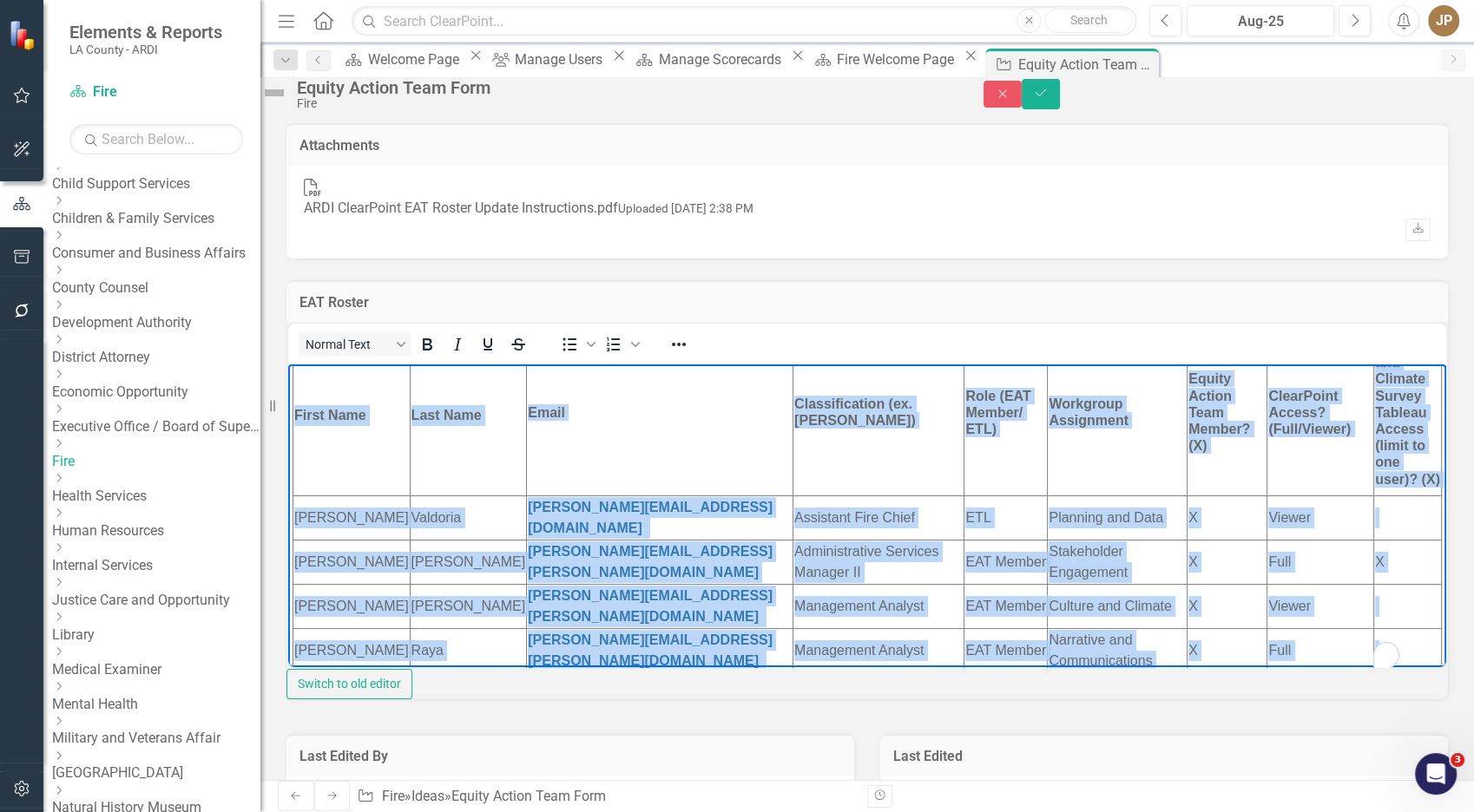
copy body "Loremi dolor sita co adip elit seddo. Eiusm Temp Inci Utla Etdol Magnaaliquaeni…"
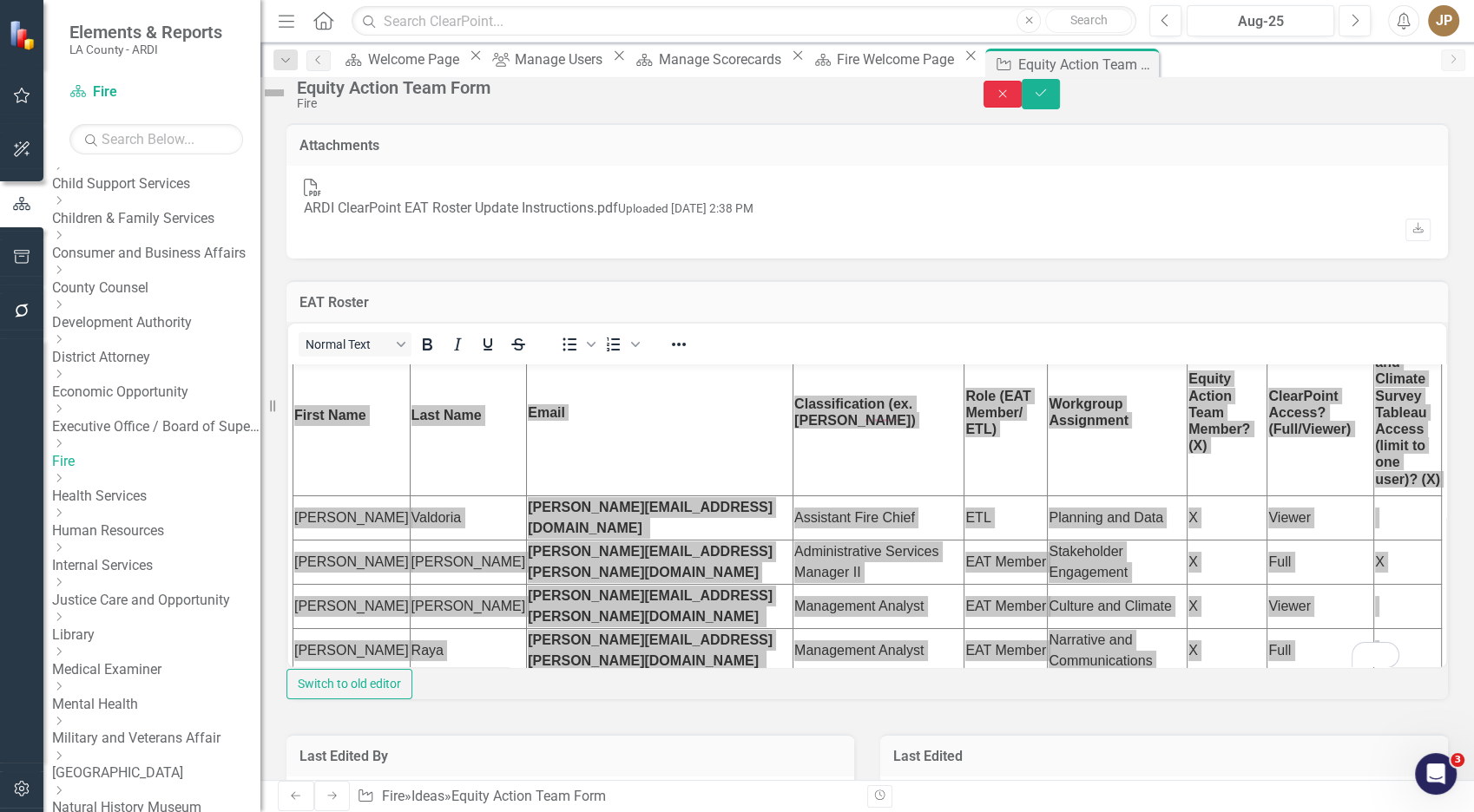
click at [1022, 101] on button "Close" at bounding box center [1003, 95] width 39 height 27
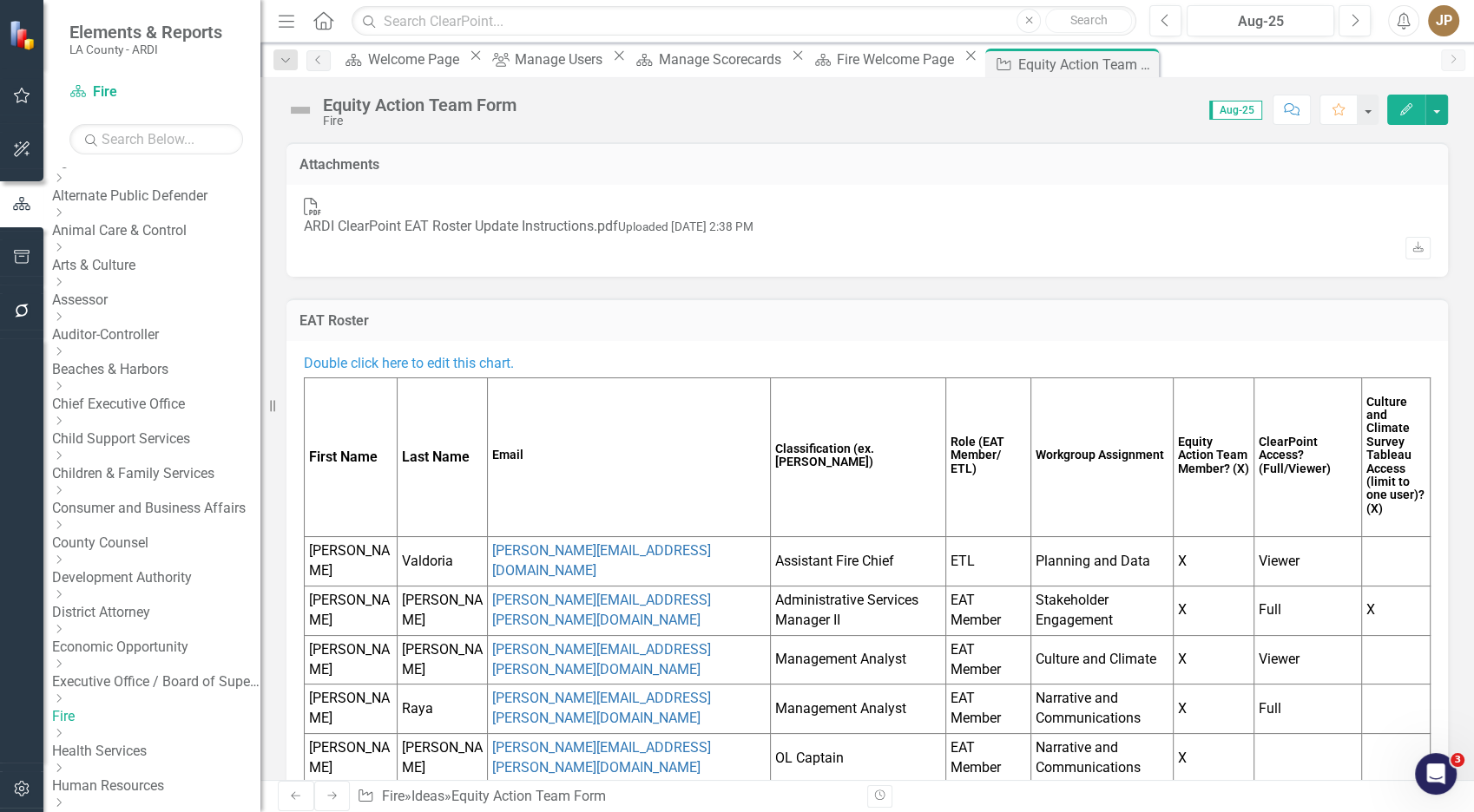
scroll to position [300, 0]
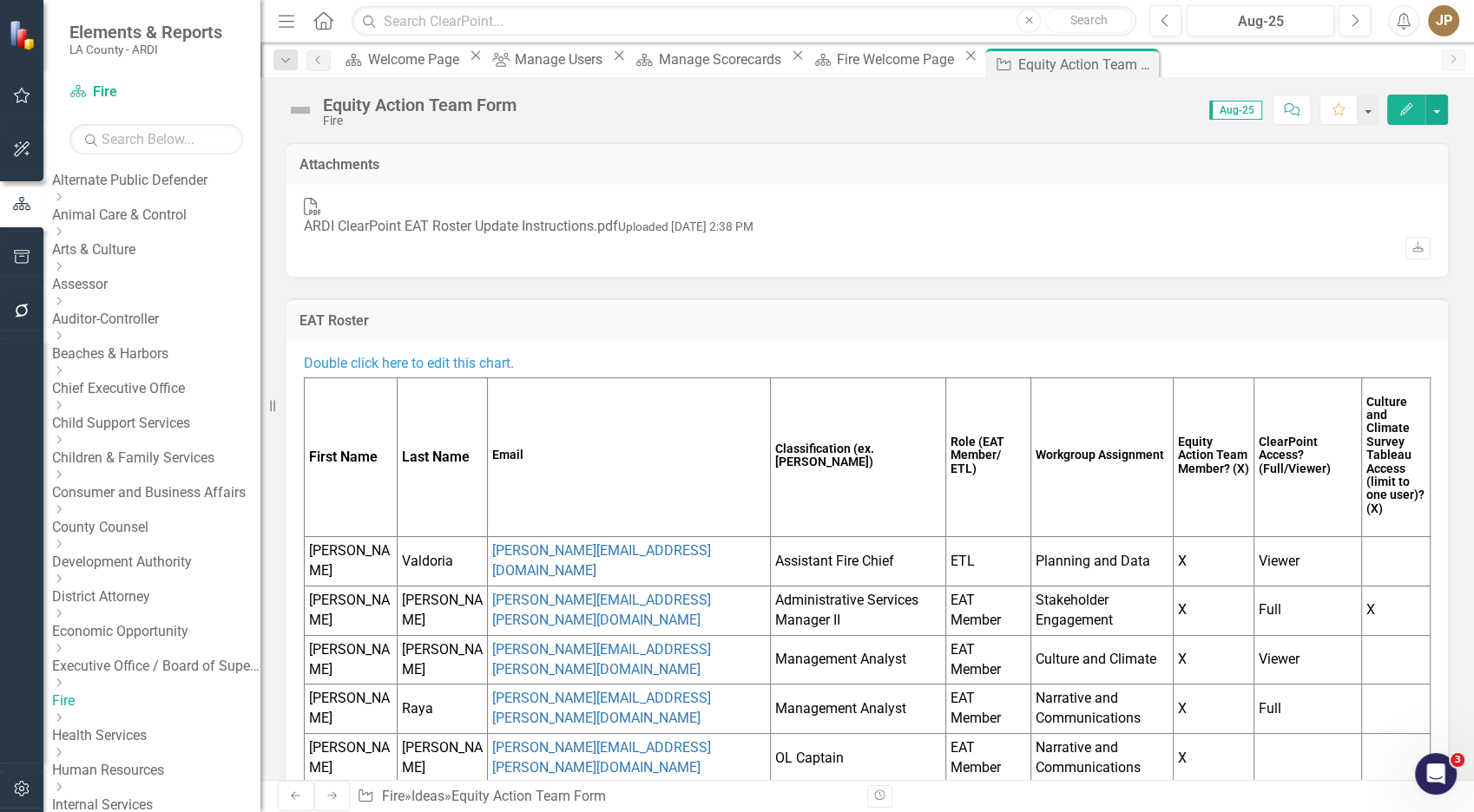
click at [196, 677] on link "Executive Office / Board of Supervisors" at bounding box center [156, 666] width 208 height 20
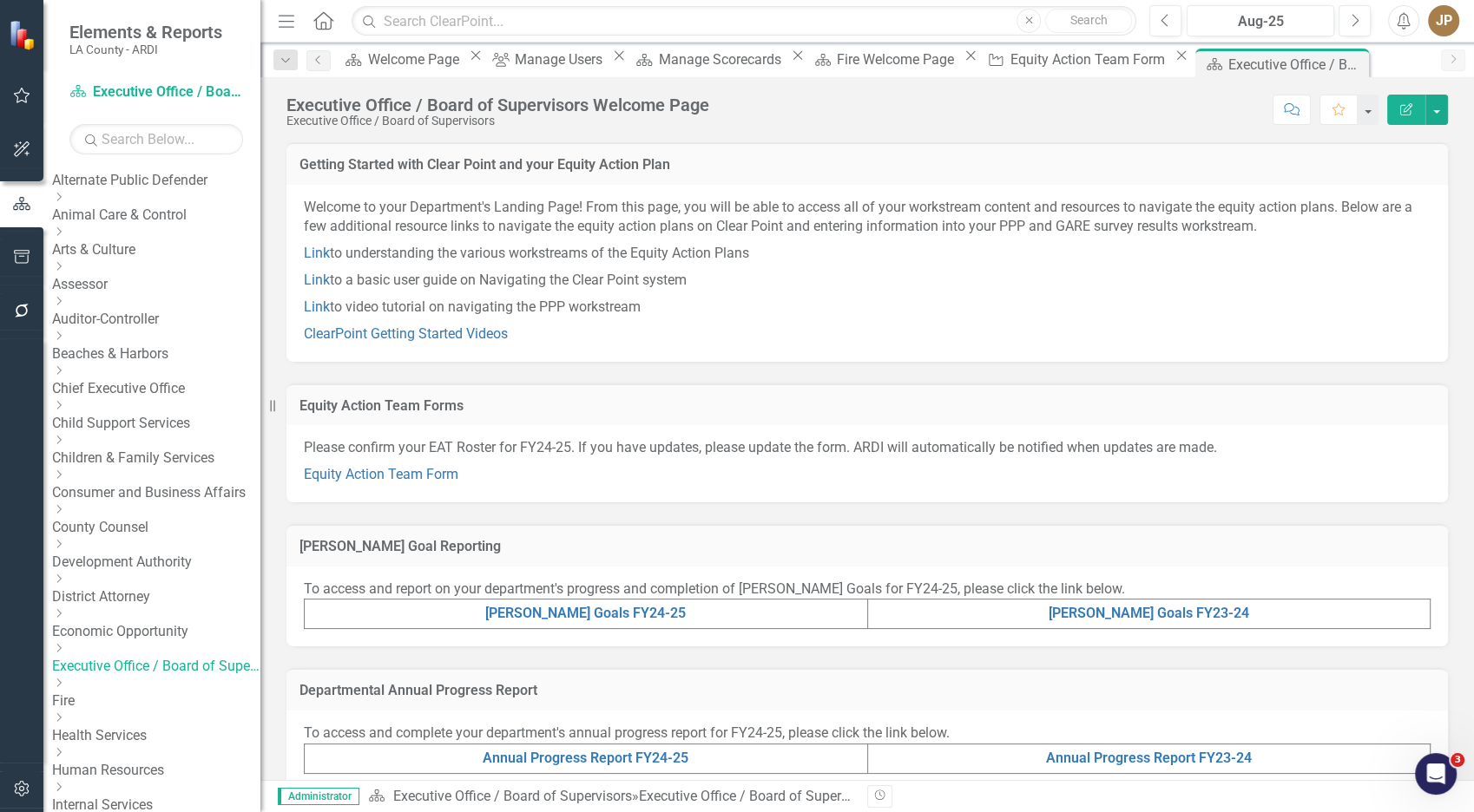
click at [1112, 288] on p "Link to a basic user guide on Navigating the Clear Point system" at bounding box center [867, 281] width 1127 height 27
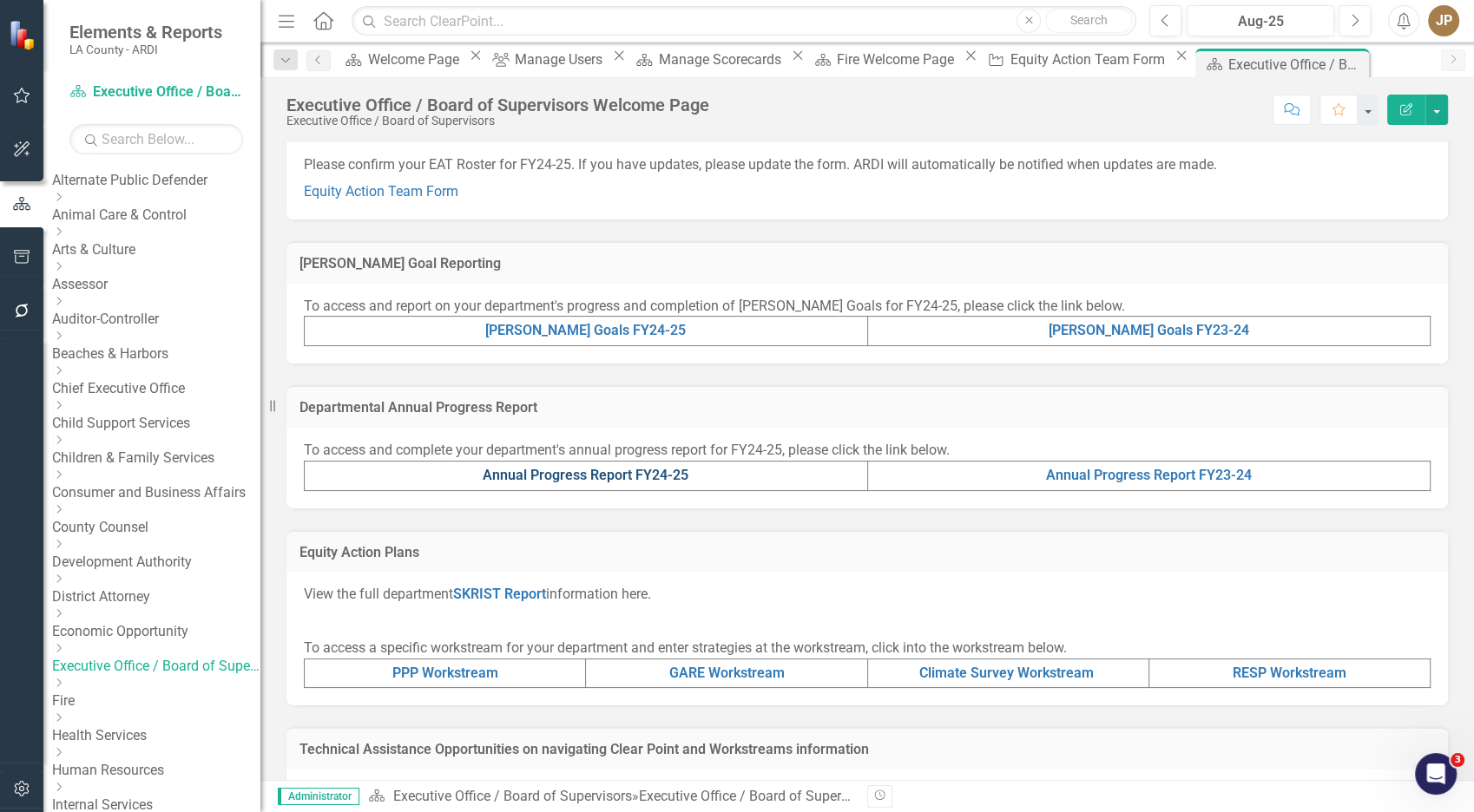
scroll to position [284, 0]
click at [449, 196] on link "Equity Action Team Form" at bounding box center [381, 189] width 154 height 16
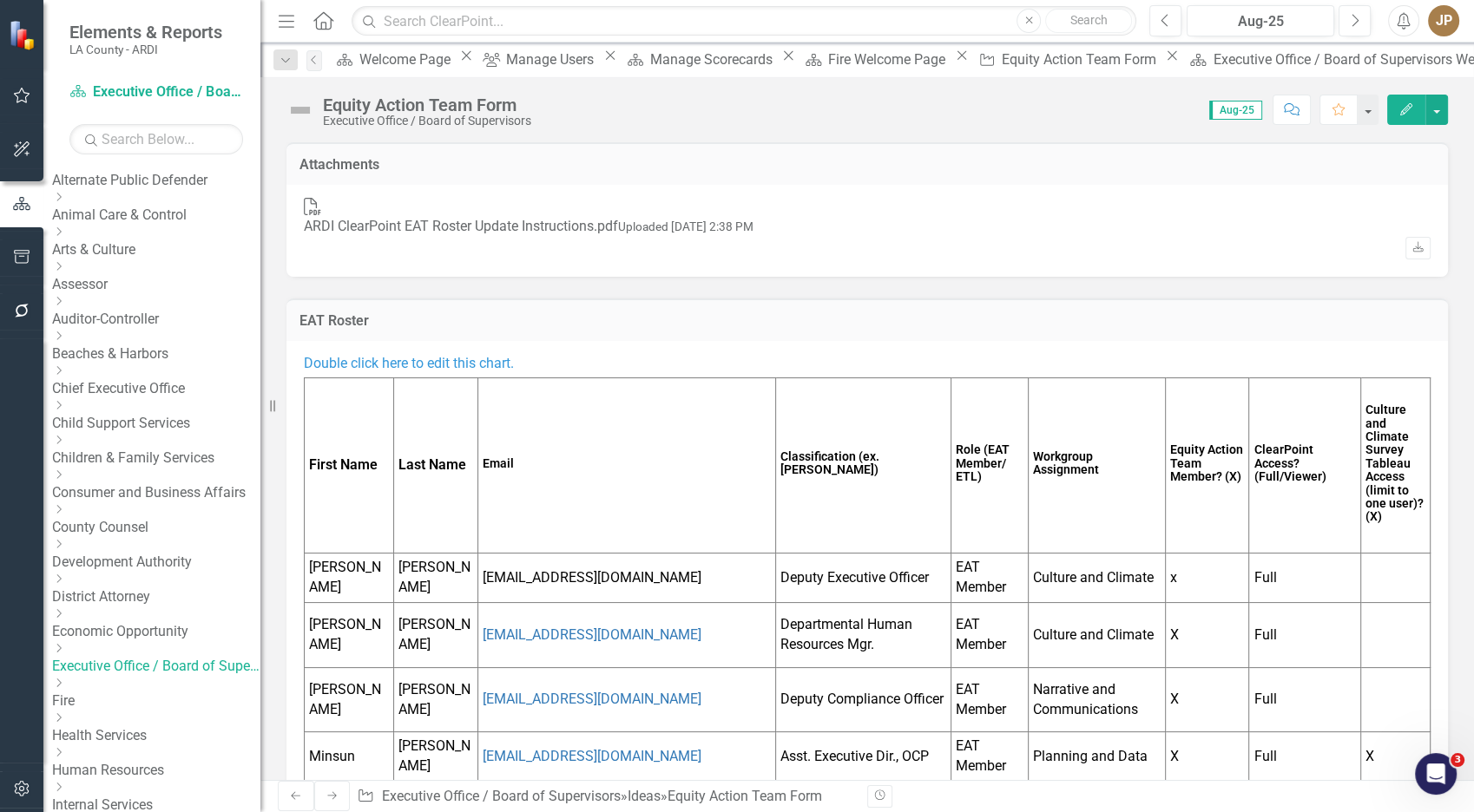
click at [616, 487] on td "Email" at bounding box center [627, 466] width 298 height 176
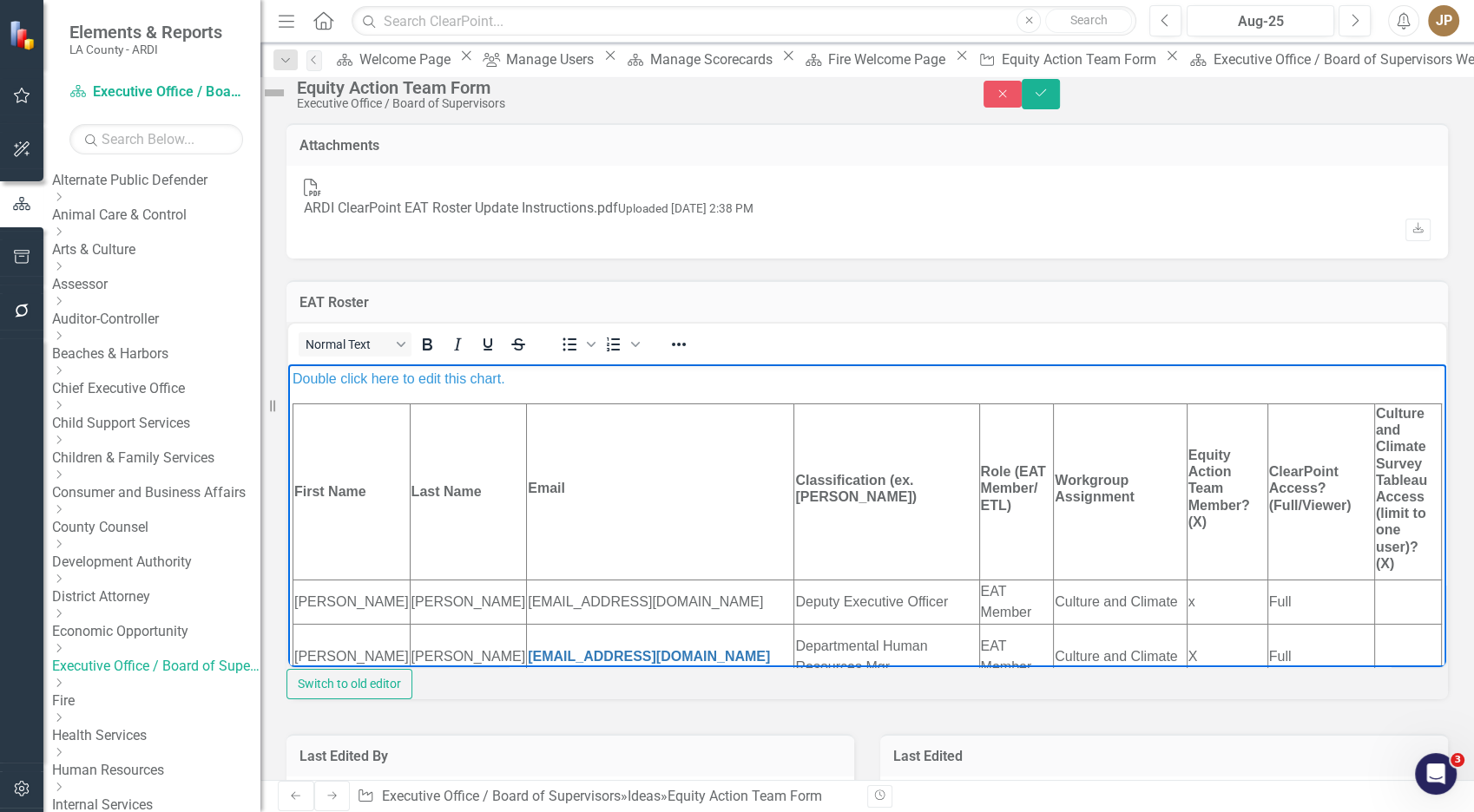
click at [599, 465] on td "Email" at bounding box center [660, 492] width 267 height 176
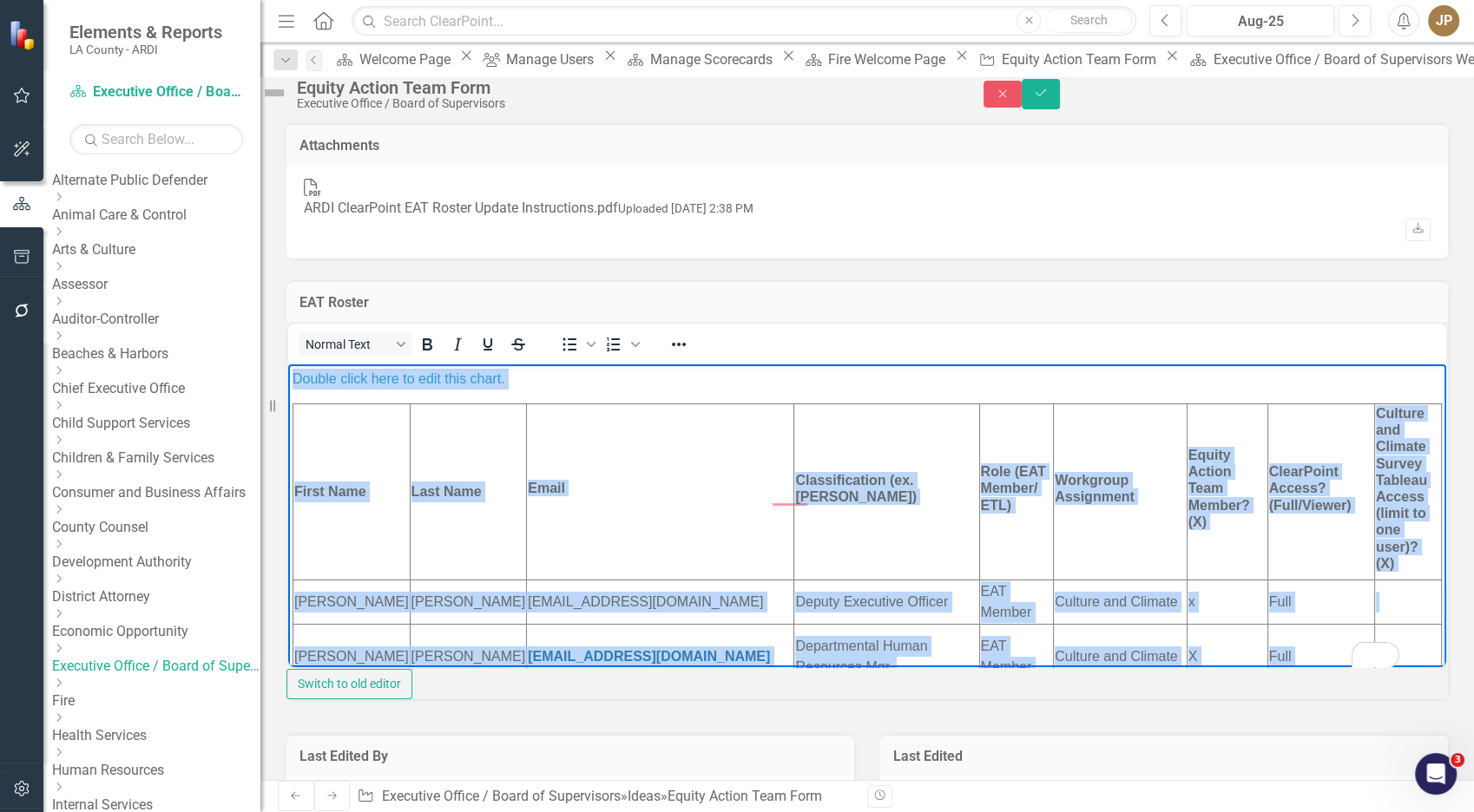
copy body "Loremi dolor sita co adip elit seddo. Eiusm Temp Inci Utla Etdol Magnaaliquaeni…"
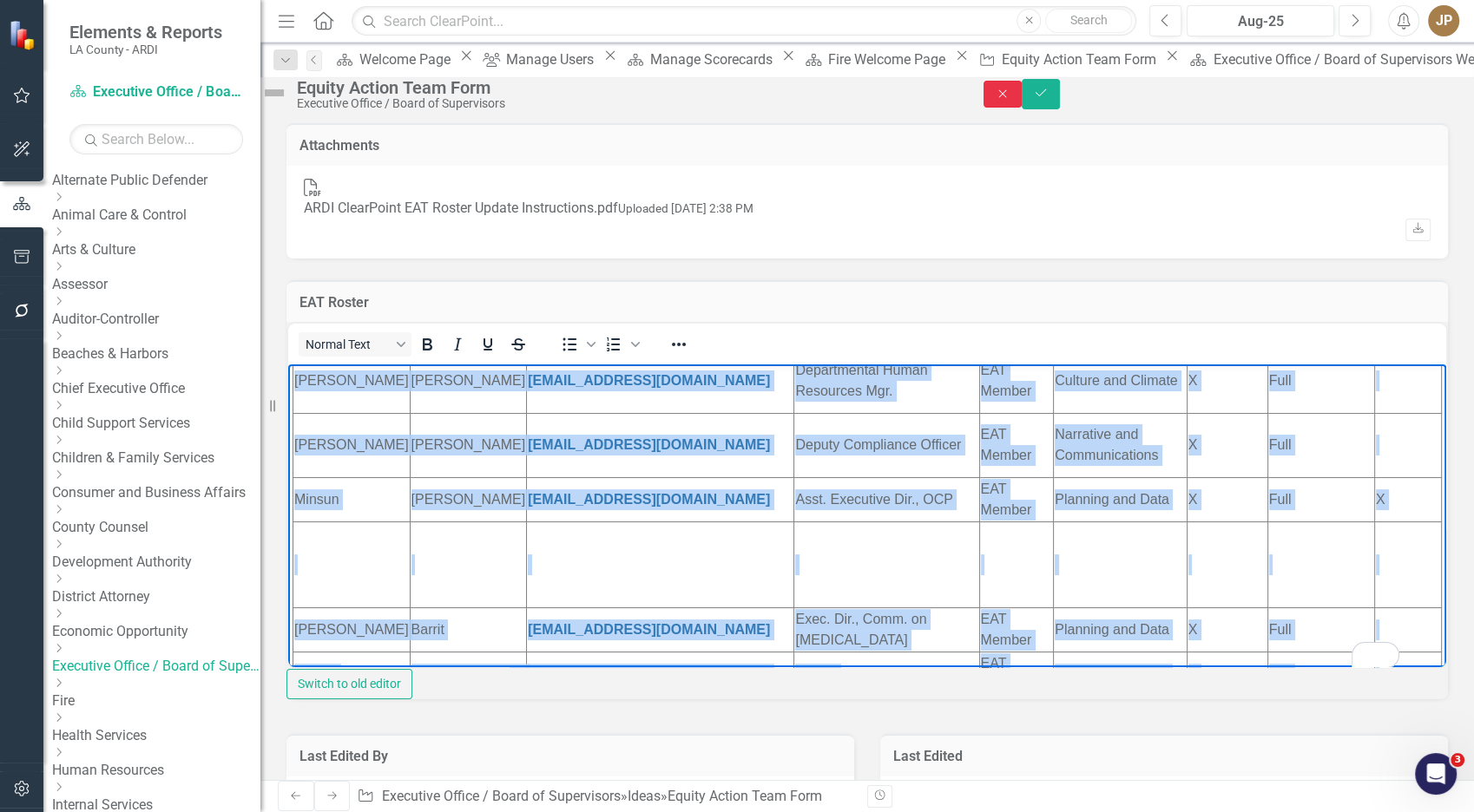
scroll to position [276, 0]
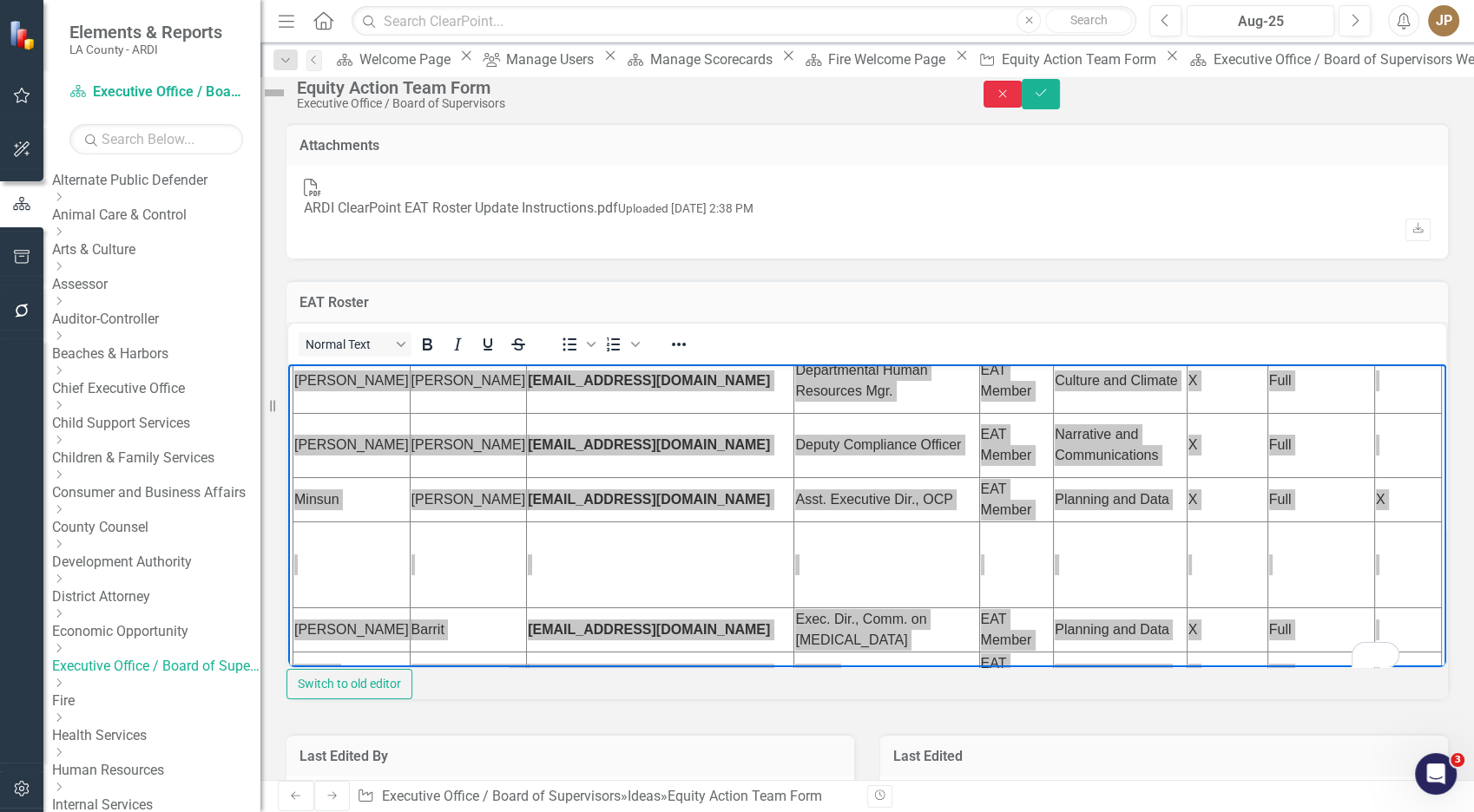
click at [1022, 108] on button "Close" at bounding box center [1003, 95] width 39 height 27
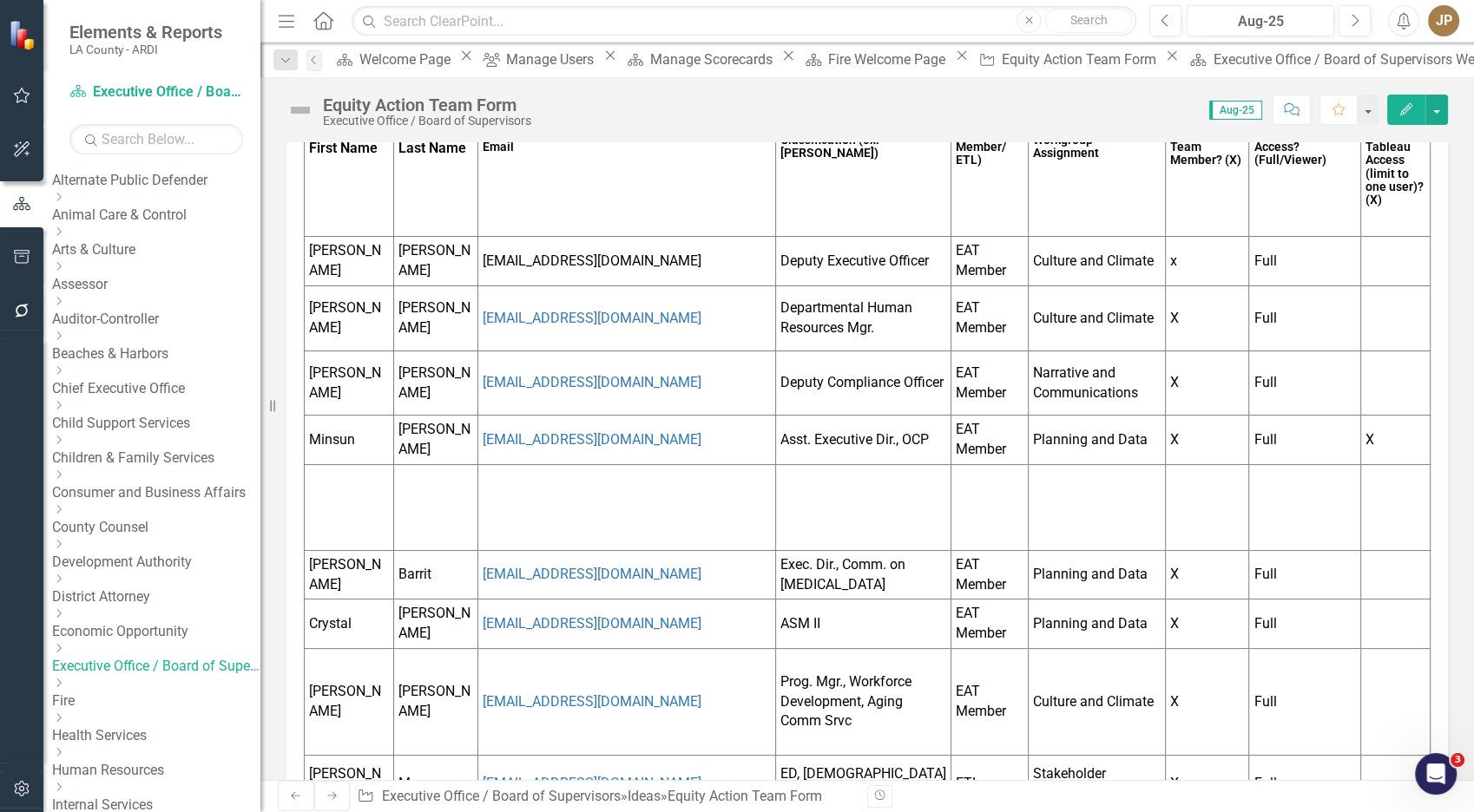
scroll to position [760, 0]
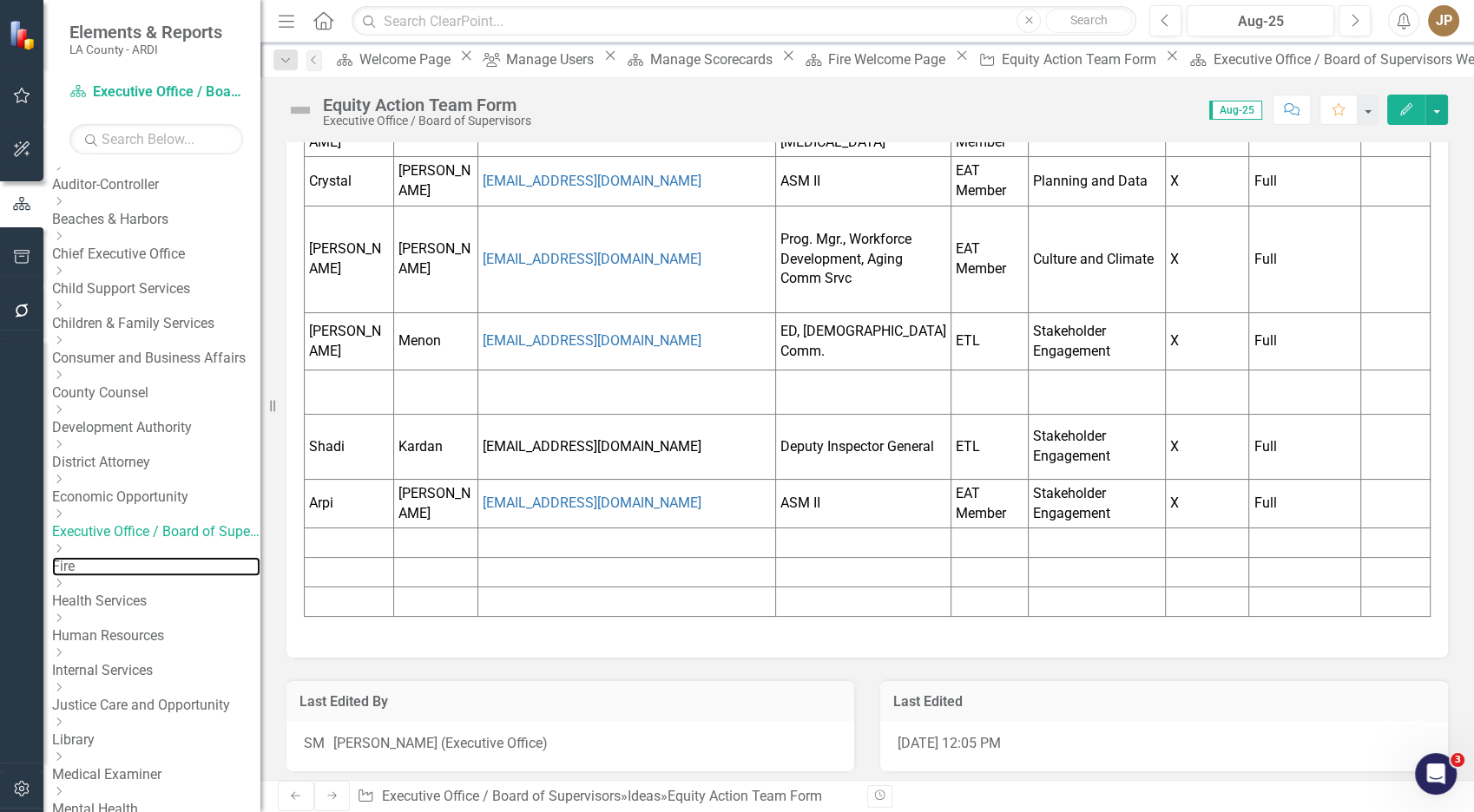
drag, startPoint x: 165, startPoint y: 602, endPoint x: 306, endPoint y: 1, distance: 617.3
click at [165, 578] on link "Fire" at bounding box center [156, 567] width 208 height 20
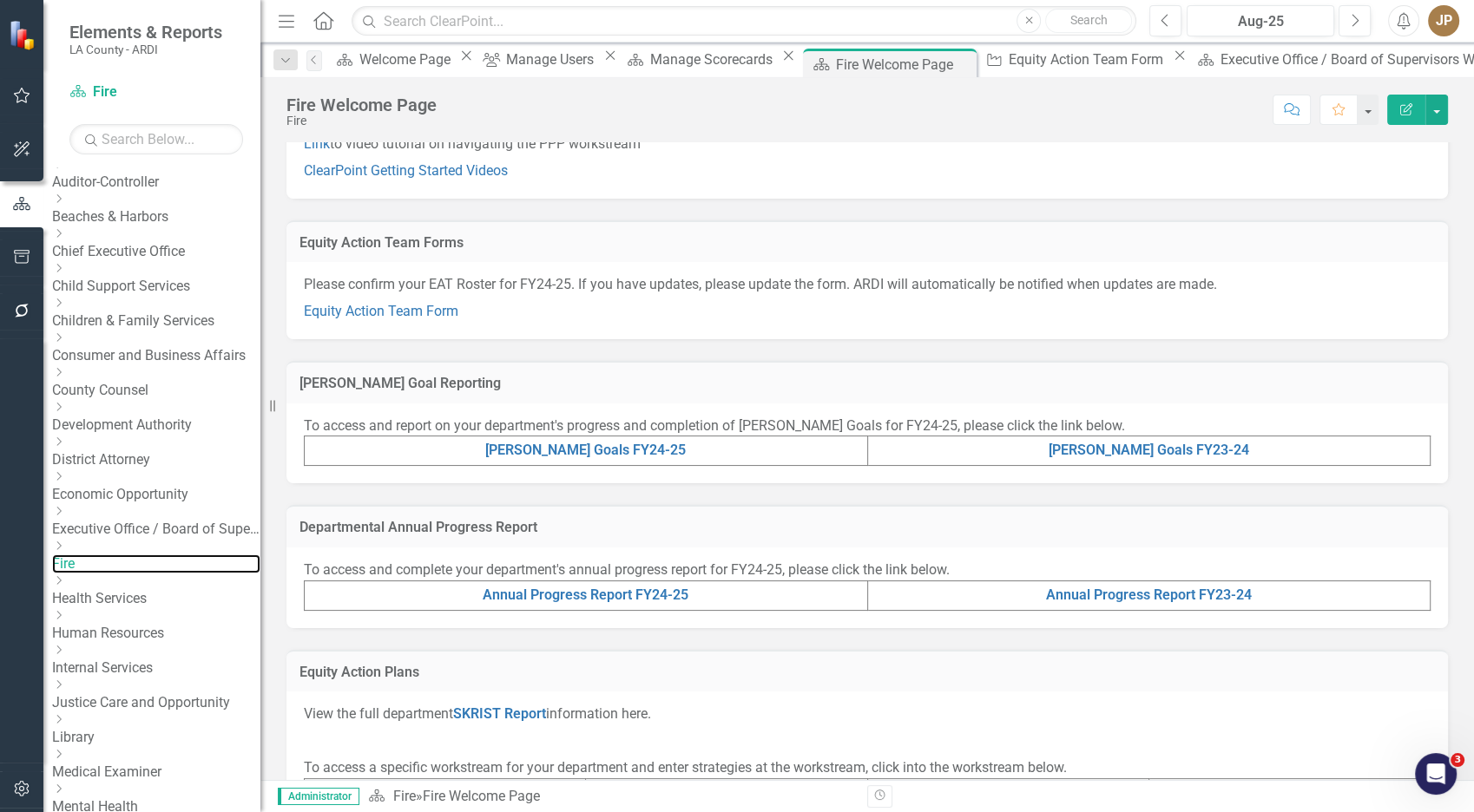
scroll to position [161, 0]
click at [401, 308] on link "Equity Action Team Form" at bounding box center [381, 312] width 154 height 16
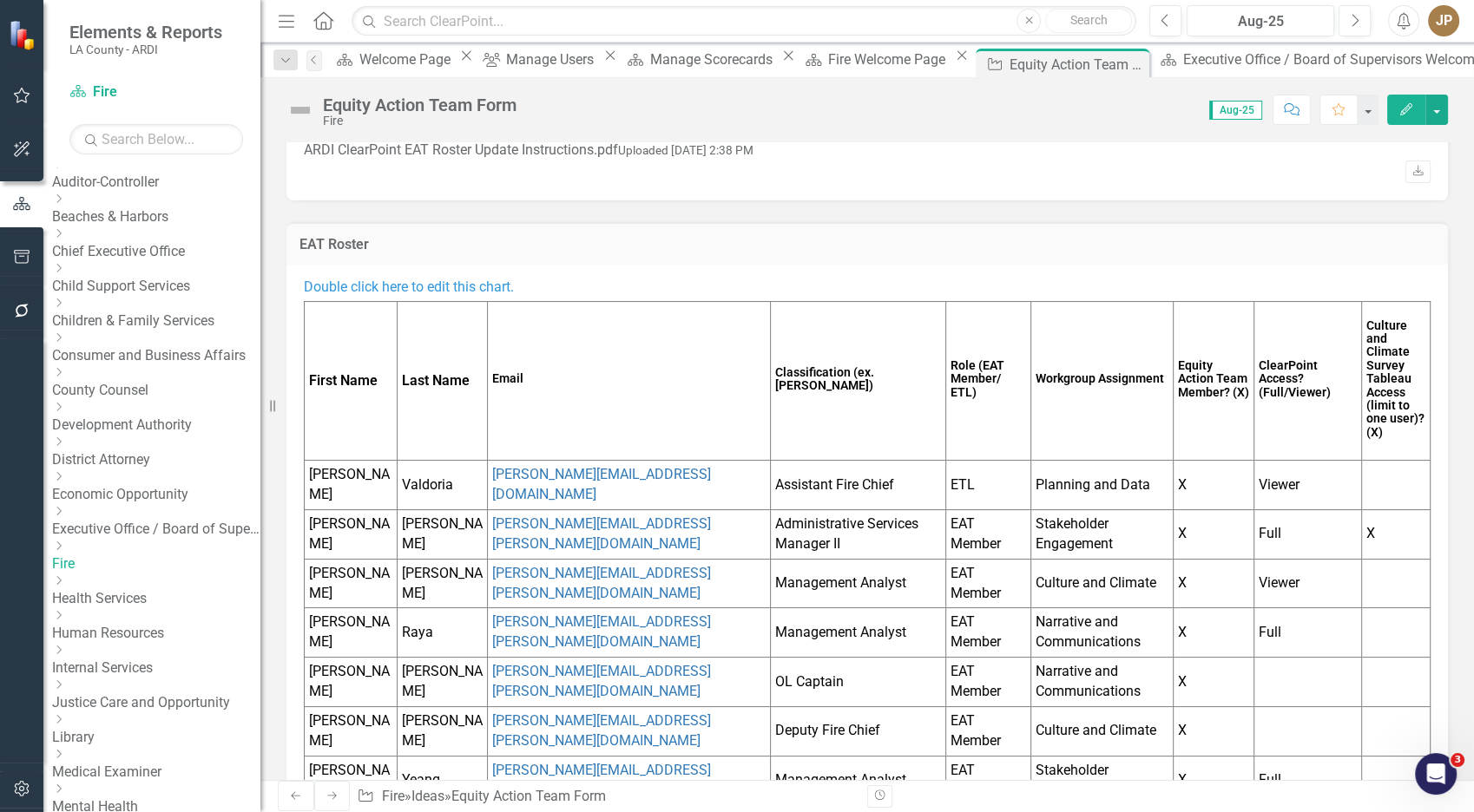
scroll to position [345, 0]
